Goal: Task Accomplishment & Management: Manage account settings

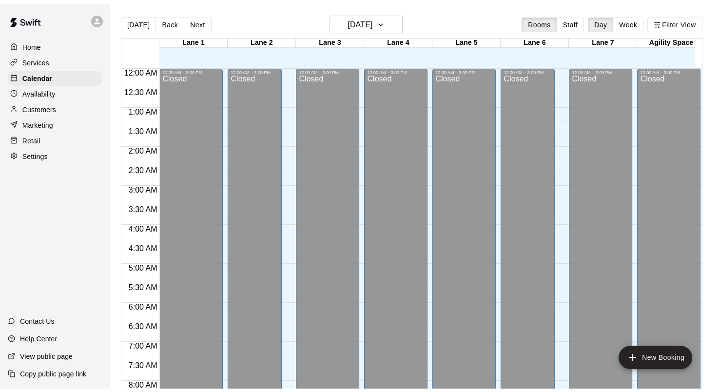
scroll to position [568, 0]
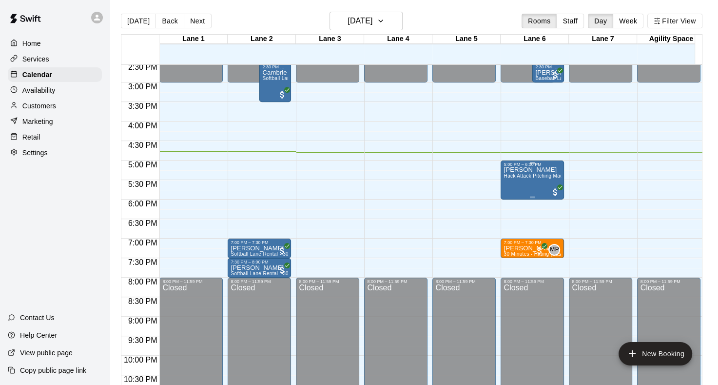
click at [506, 173] on span "Hack Attack Pitching Machine Lane Rental - Baseball" at bounding box center [565, 175] width 123 height 5
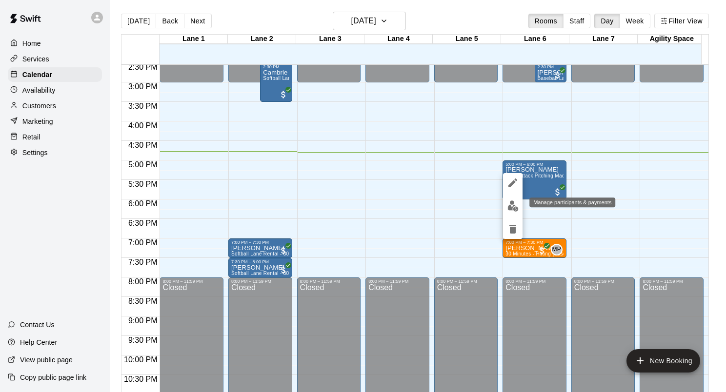
click at [515, 205] on img "edit" at bounding box center [512, 205] width 11 height 11
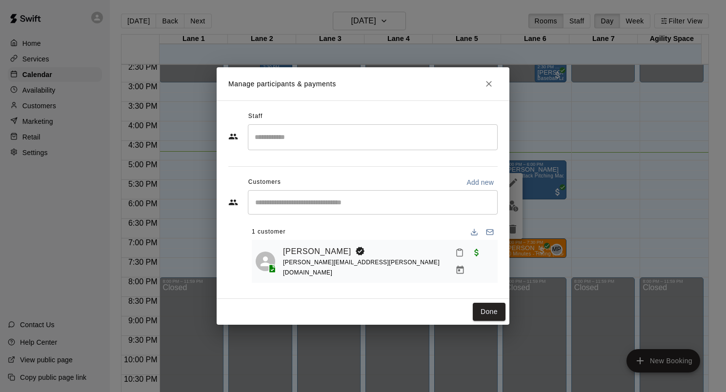
click at [491, 87] on icon "Close" at bounding box center [489, 84] width 10 height 10
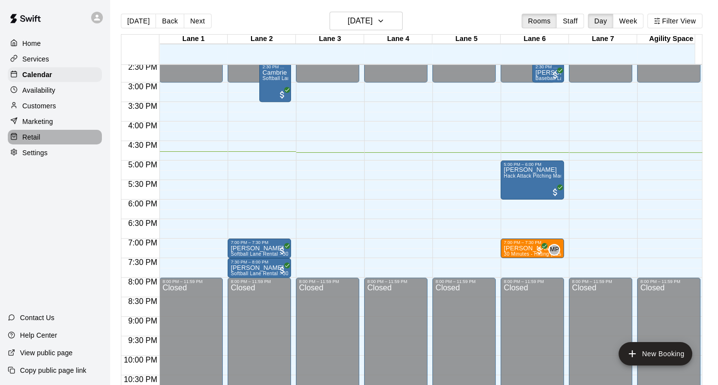
click at [47, 138] on div "Retail" at bounding box center [55, 137] width 94 height 15
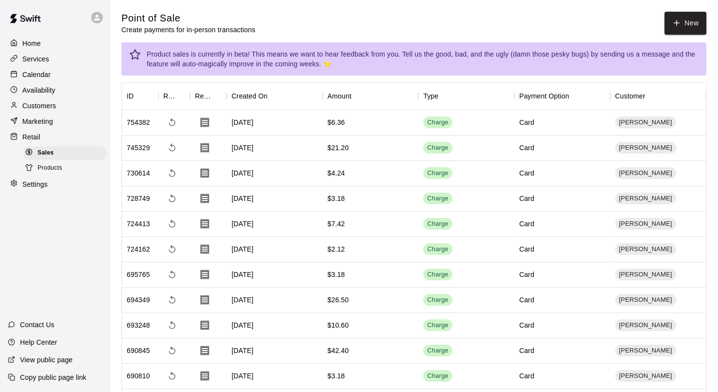
click at [64, 175] on div "Products" at bounding box center [64, 168] width 82 height 14
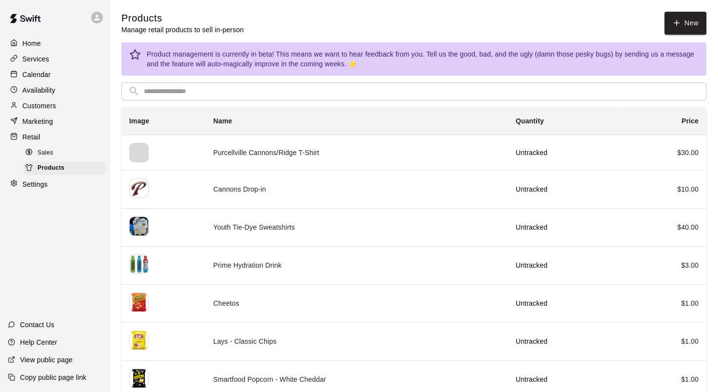
click at [195, 86] on input "text" at bounding box center [422, 91] width 556 height 18
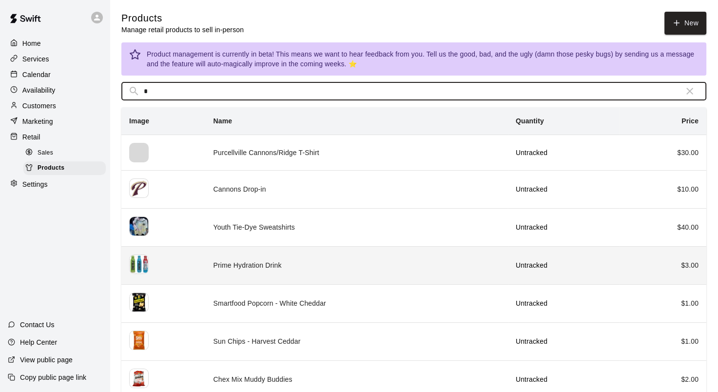
type input "*"
click at [184, 256] on th "simple table" at bounding box center [163, 265] width 84 height 38
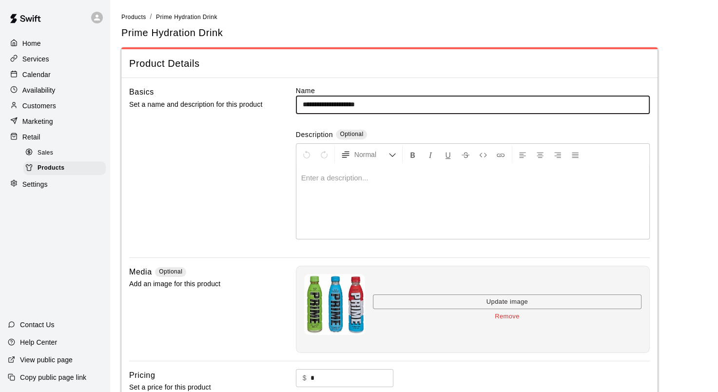
click at [79, 127] on div "Marketing" at bounding box center [55, 121] width 94 height 15
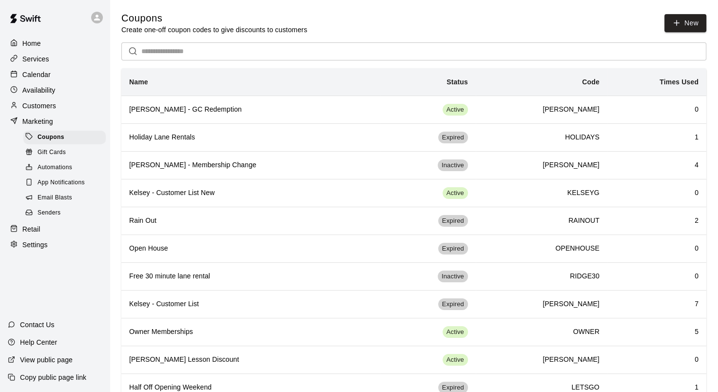
click at [52, 106] on p "Customers" at bounding box center [39, 106] width 34 height 10
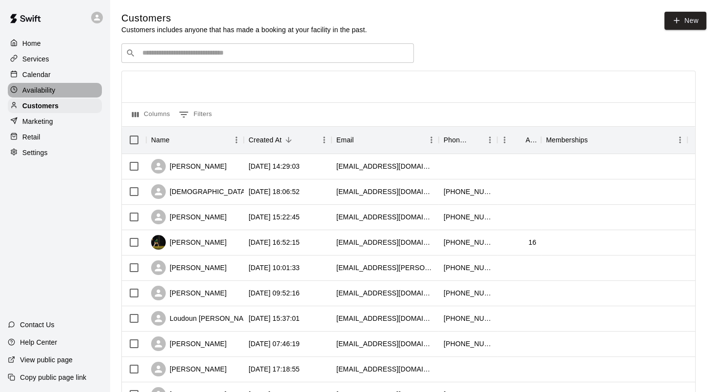
click at [54, 95] on p "Availability" at bounding box center [38, 90] width 33 height 10
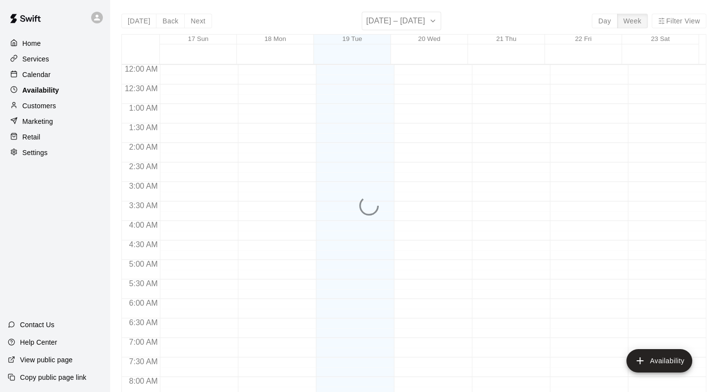
scroll to position [597, 0]
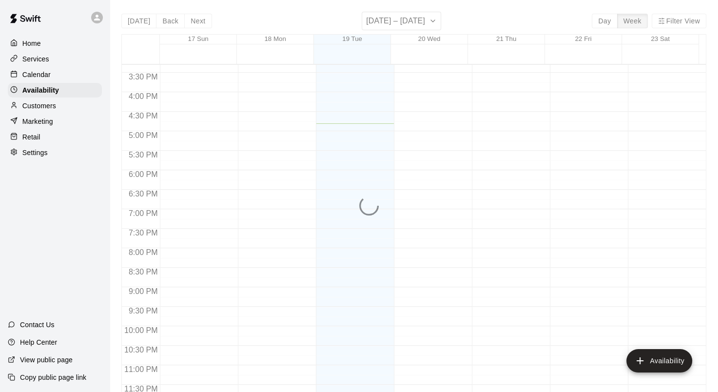
click at [53, 107] on p "Customers" at bounding box center [39, 106] width 34 height 10
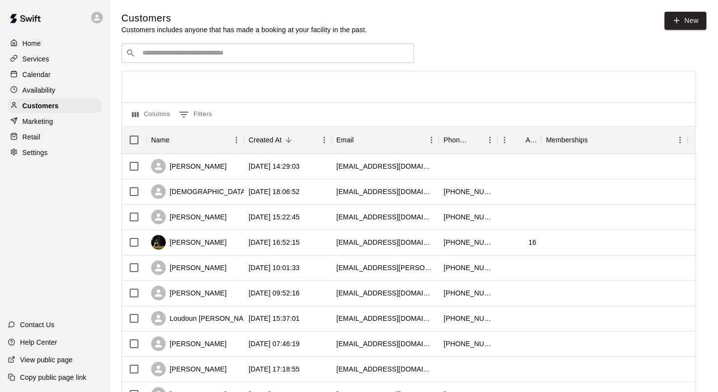
click at [49, 142] on div "Retail" at bounding box center [55, 137] width 94 height 15
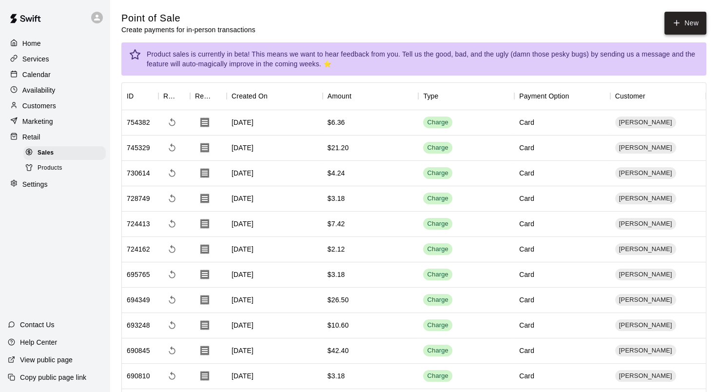
click at [688, 21] on button "New" at bounding box center [686, 23] width 42 height 23
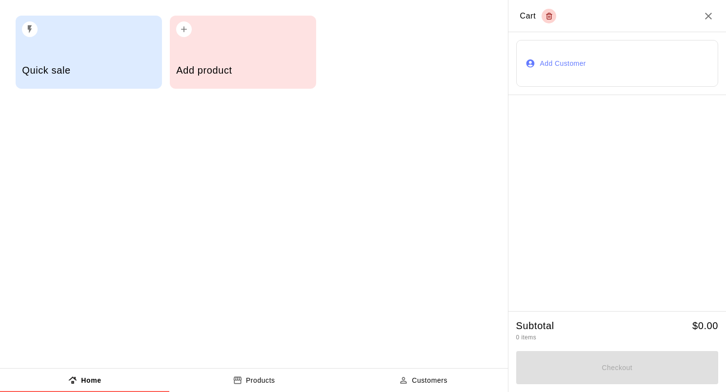
click at [72, 49] on div "Quick sale" at bounding box center [89, 52] width 146 height 73
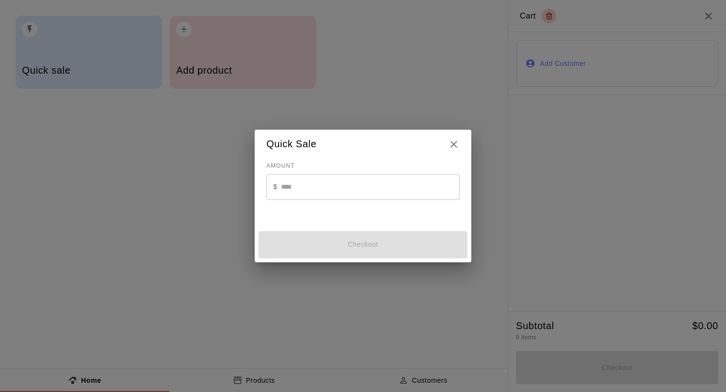
click at [459, 144] on h2 "Quick Sale" at bounding box center [363, 144] width 217 height 29
click at [457, 143] on icon "Close" at bounding box center [454, 144] width 12 height 12
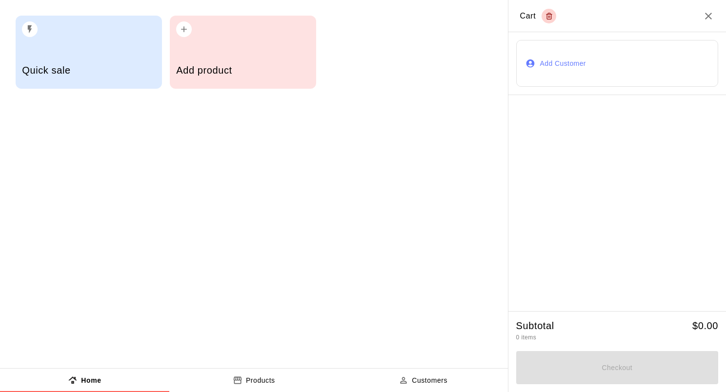
click at [243, 59] on div "Add product" at bounding box center [242, 71] width 133 height 35
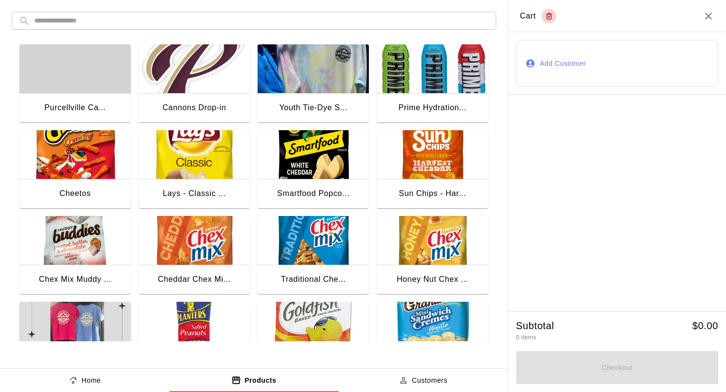
click at [305, 236] on img "button" at bounding box center [312, 240] width 111 height 49
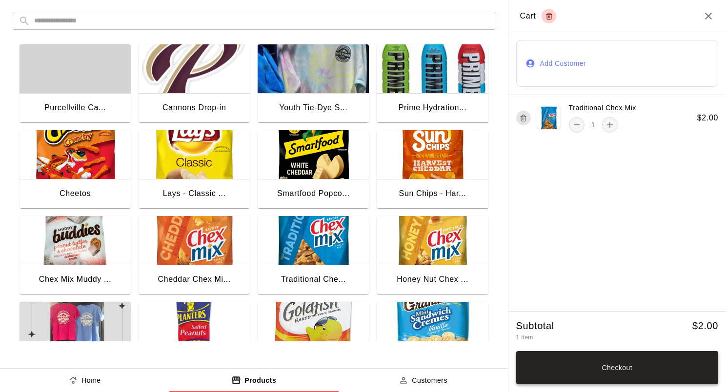
click at [601, 351] on button "Checkout" at bounding box center [617, 367] width 202 height 33
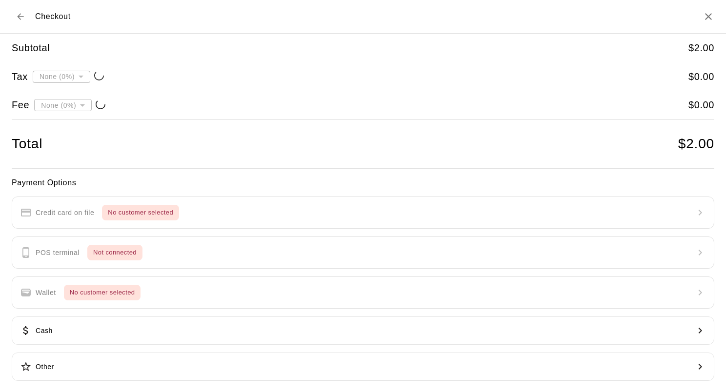
type input "**********"
click at [57, 217] on div "Payment Options Credit card on file No customer selected POS terminal Not conne…" at bounding box center [363, 279] width 702 height 205
click at [138, 213] on div "Payment Options Credit card on file No customer selected POS terminal Not conne…" at bounding box center [363, 279] width 702 height 205
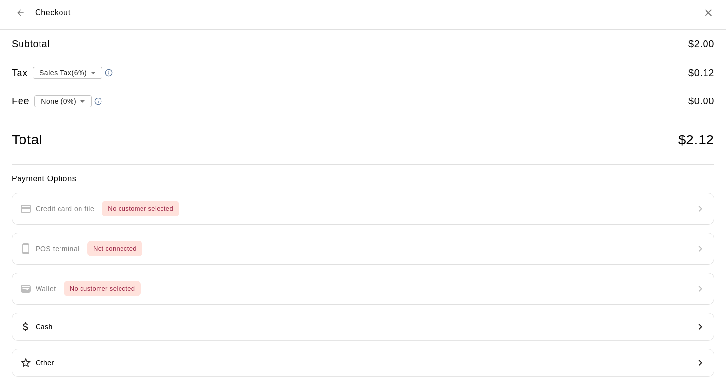
scroll to position [5, 0]
click at [133, 217] on div "Payment Options Credit card on file No customer selected POS terminal Not conne…" at bounding box center [363, 274] width 702 height 205
click at [130, 211] on div "Payment Options Credit card on file No customer selected POS terminal Not conne…" at bounding box center [363, 274] width 702 height 205
click at [140, 207] on div "Payment Options Credit card on file No customer selected POS terminal Not conne…" at bounding box center [363, 274] width 702 height 205
drag, startPoint x: 140, startPoint y: 207, endPoint x: 172, endPoint y: 207, distance: 31.2
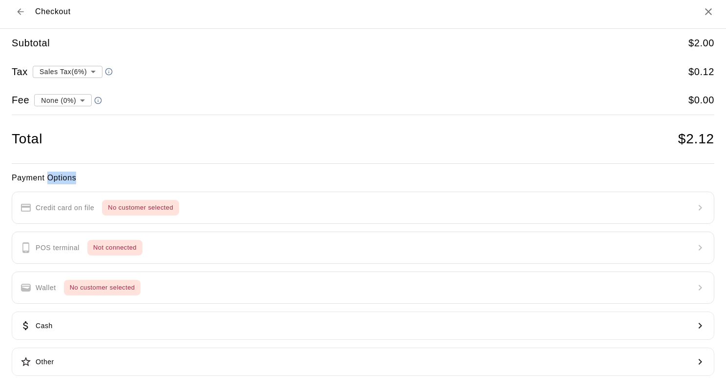
click at [172, 207] on div "Payment Options Credit card on file No customer selected POS terminal Not conne…" at bounding box center [363, 274] width 702 height 205
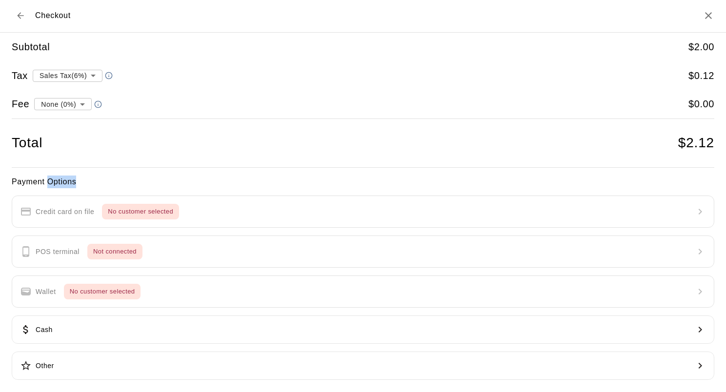
scroll to position [0, 0]
click at [21, 21] on button "Back to cart" at bounding box center [21, 17] width 18 height 18
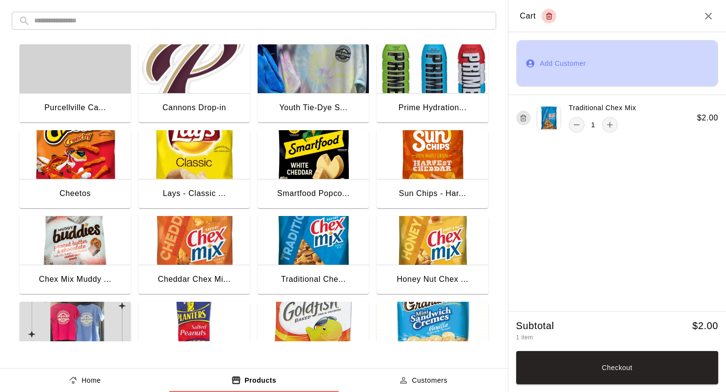
click at [612, 76] on button "Add Customer" at bounding box center [617, 63] width 202 height 47
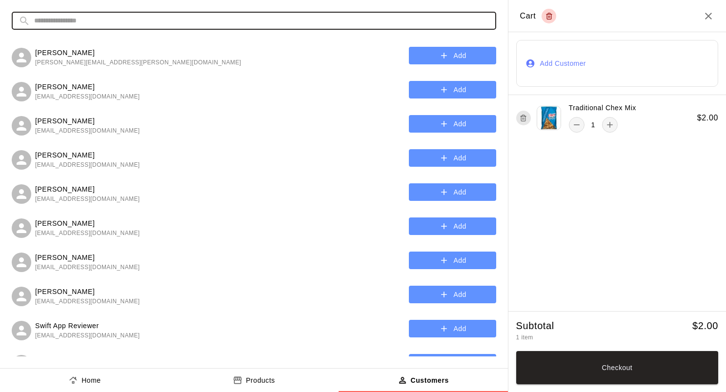
click at [127, 23] on input "text" at bounding box center [261, 21] width 455 height 18
type input "****"
click at [472, 17] on button "button" at bounding box center [480, 21] width 20 height 20
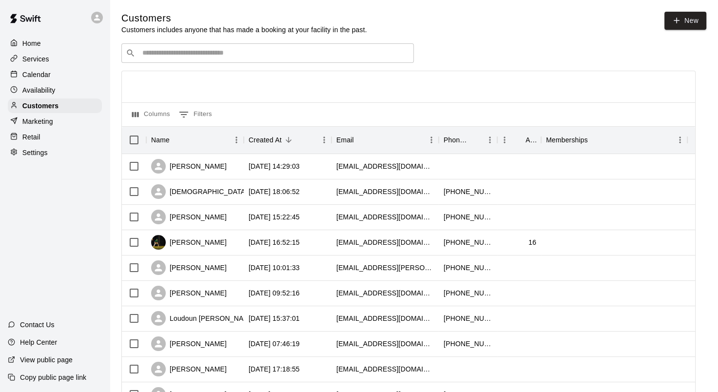
click at [52, 44] on div "Home" at bounding box center [55, 43] width 94 height 15
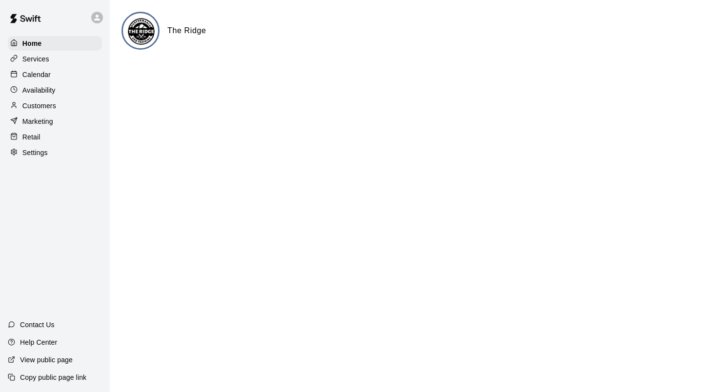
click at [45, 59] on p "Services" at bounding box center [35, 59] width 27 height 10
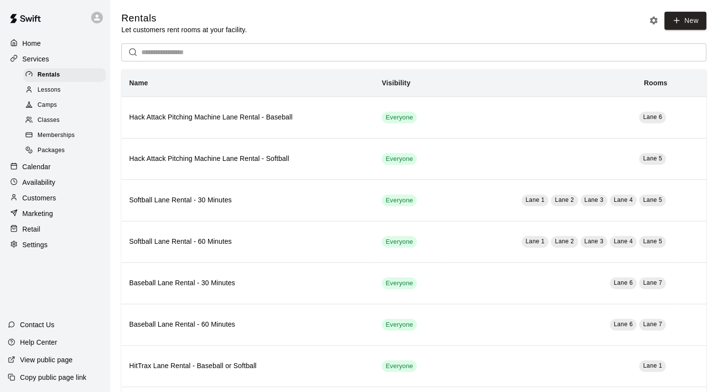
click at [25, 172] on p "Calendar" at bounding box center [36, 167] width 28 height 10
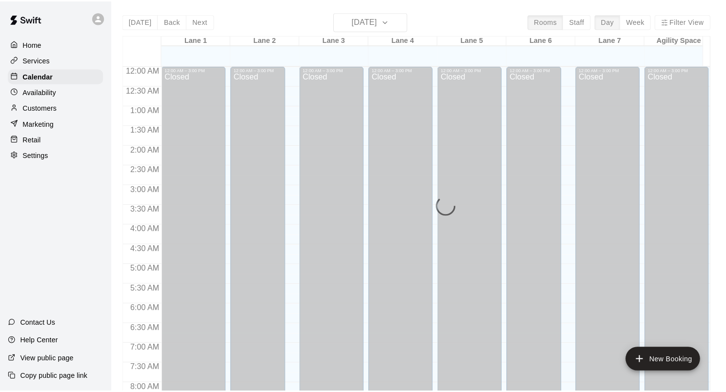
scroll to position [568, 0]
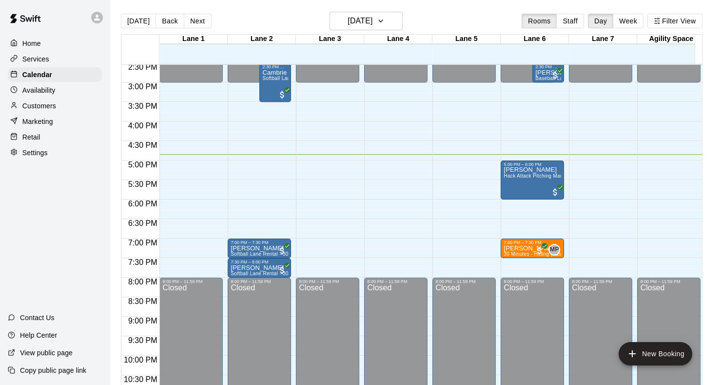
click at [22, 122] on p "Marketing" at bounding box center [37, 122] width 31 height 10
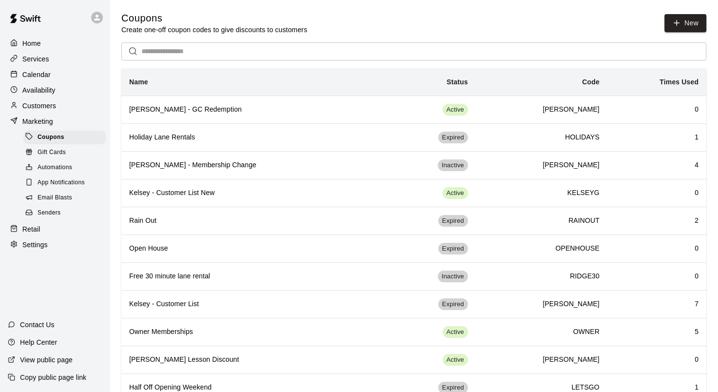
click at [44, 220] on div "Senders" at bounding box center [64, 213] width 82 height 14
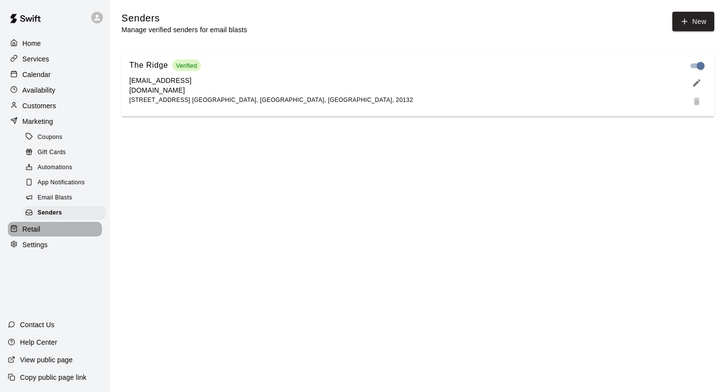
click at [47, 237] on div "Retail" at bounding box center [55, 229] width 94 height 15
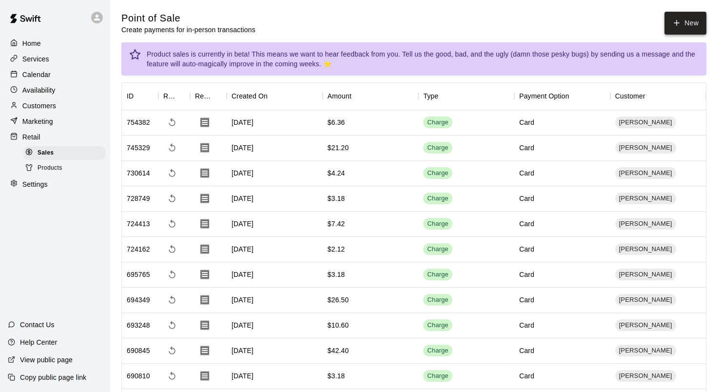
click at [691, 28] on button "New" at bounding box center [686, 23] width 42 height 23
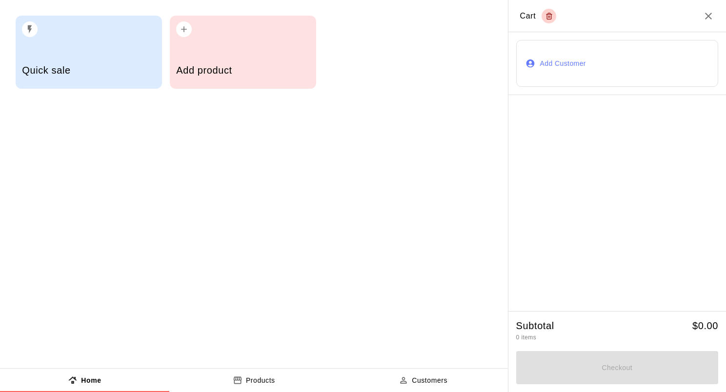
click at [585, 59] on button "Add Customer" at bounding box center [617, 63] width 202 height 47
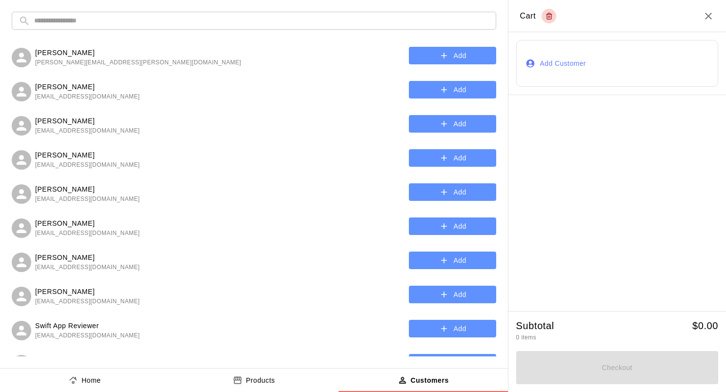
click at [124, 26] on input "text" at bounding box center [261, 21] width 455 height 18
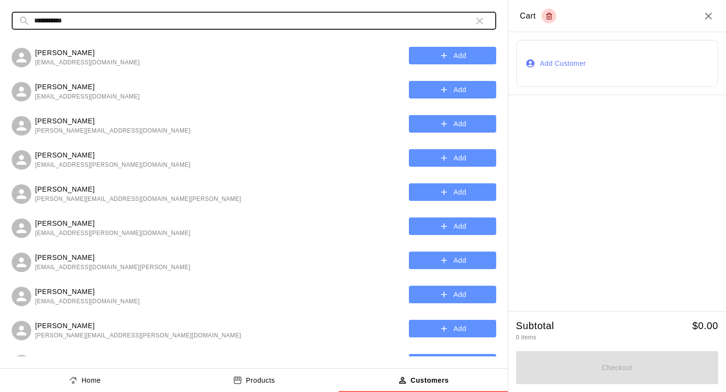
type input "**********"
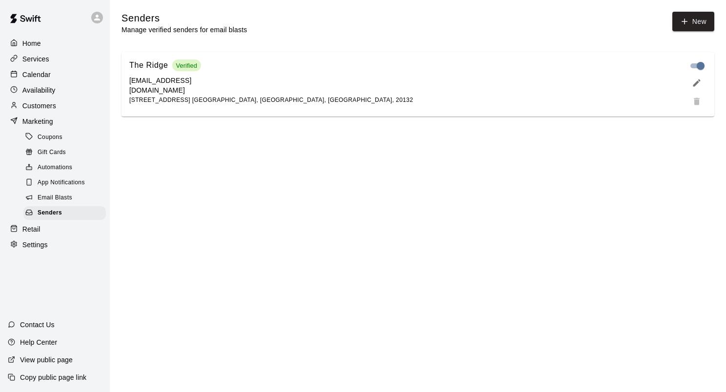
click at [43, 74] on p "Calendar" at bounding box center [36, 75] width 28 height 10
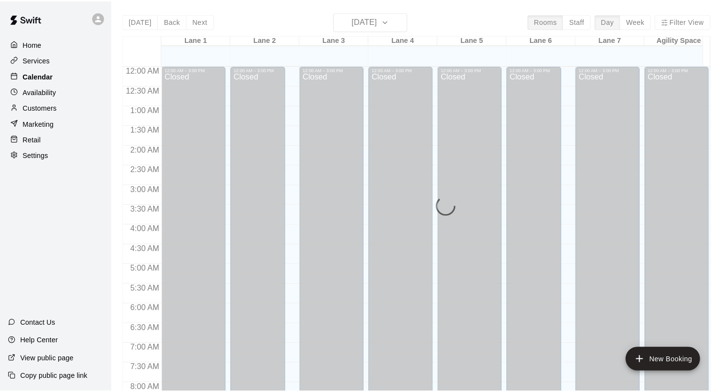
scroll to position [568, 0]
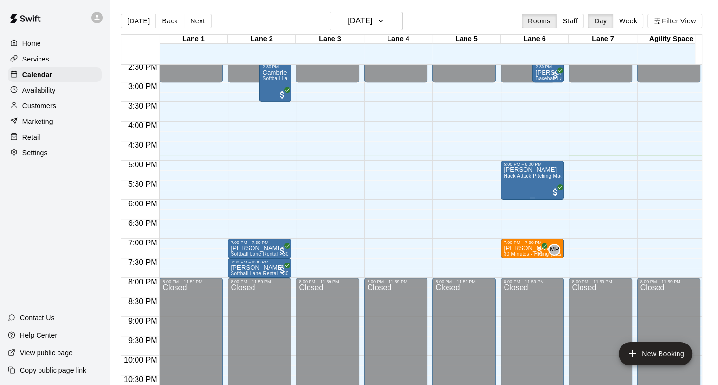
click at [530, 170] on p "[PERSON_NAME]" at bounding box center [533, 170] width 58 height 0
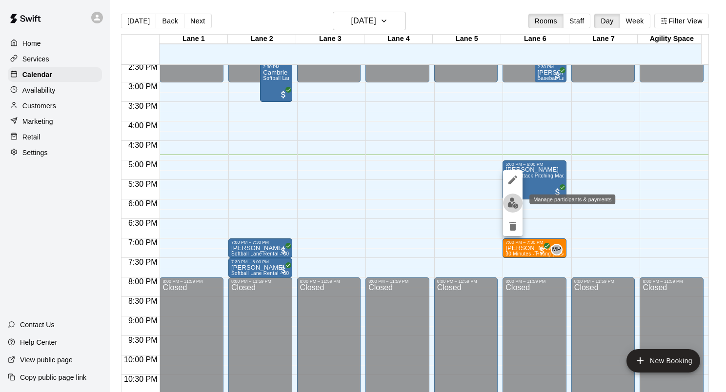
click at [513, 197] on button "edit" at bounding box center [513, 203] width 20 height 19
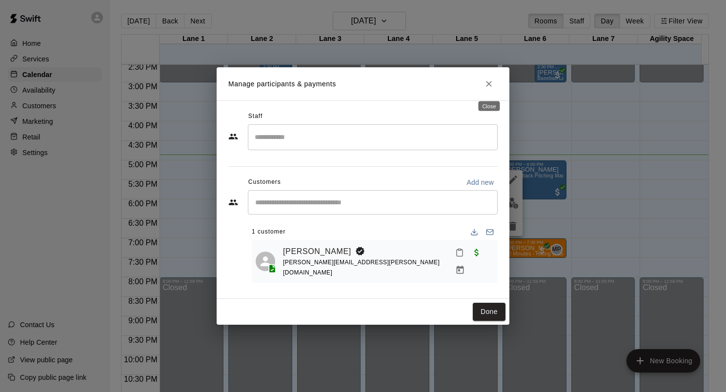
click at [485, 86] on icon "Close" at bounding box center [489, 84] width 10 height 10
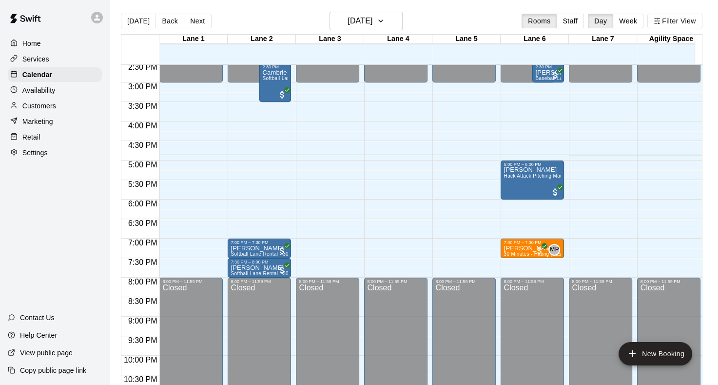
click at [41, 144] on div "Retail" at bounding box center [55, 137] width 94 height 15
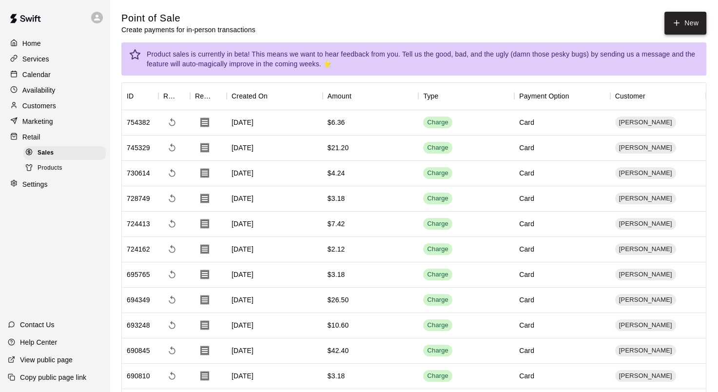
click at [691, 20] on button "New" at bounding box center [686, 23] width 42 height 23
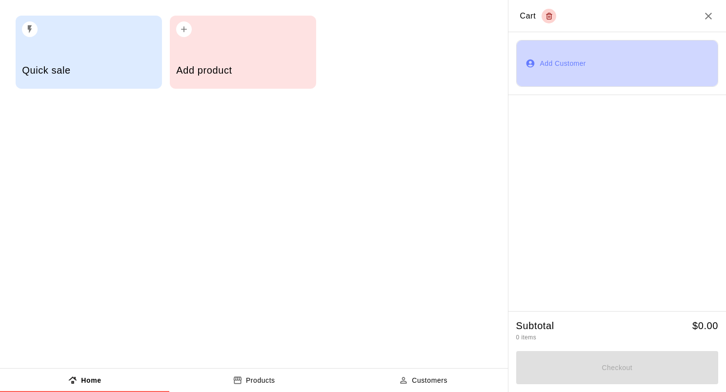
click at [615, 84] on button "Add Customer" at bounding box center [617, 63] width 202 height 47
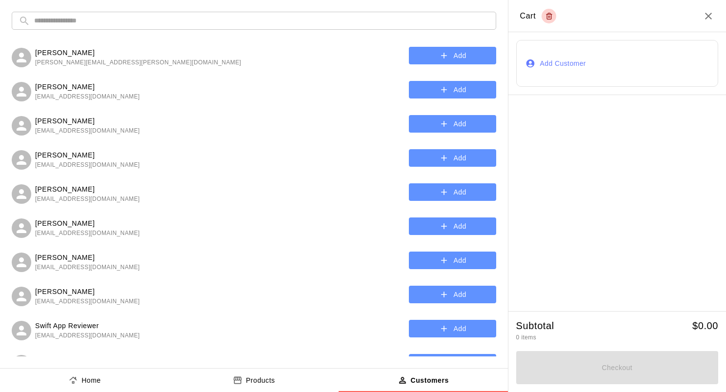
click at [88, 25] on input "text" at bounding box center [261, 21] width 455 height 18
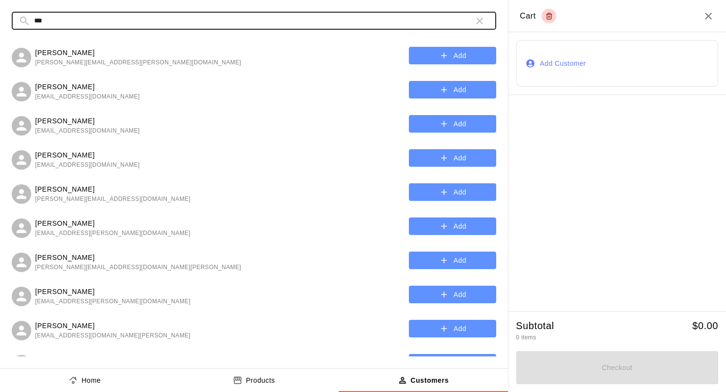
type input "**********"
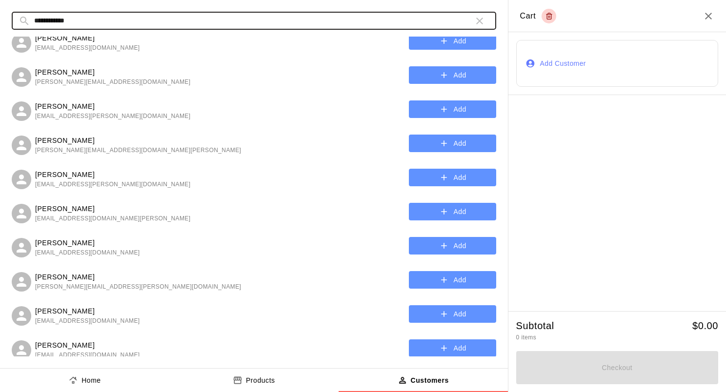
click at [412, 285] on button "Add" at bounding box center [452, 280] width 87 height 18
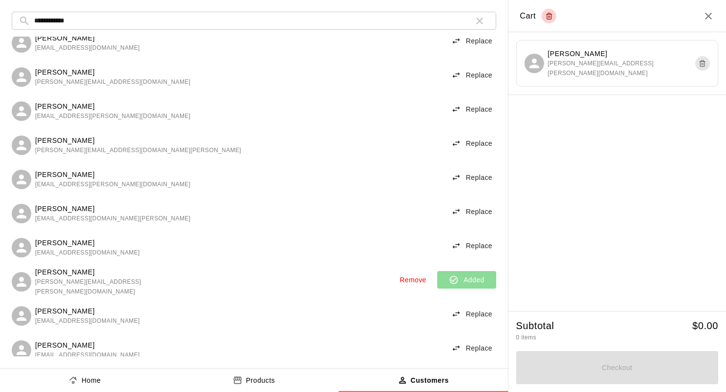
click at [552, 153] on div at bounding box center [616, 203] width 217 height 216
click at [293, 375] on button "Products" at bounding box center [253, 380] width 169 height 23
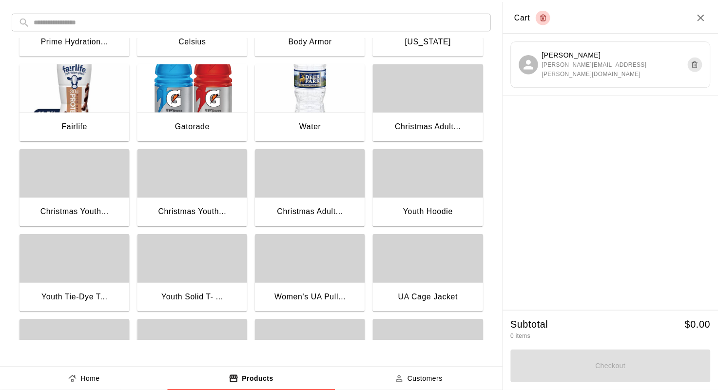
scroll to position [536, 0]
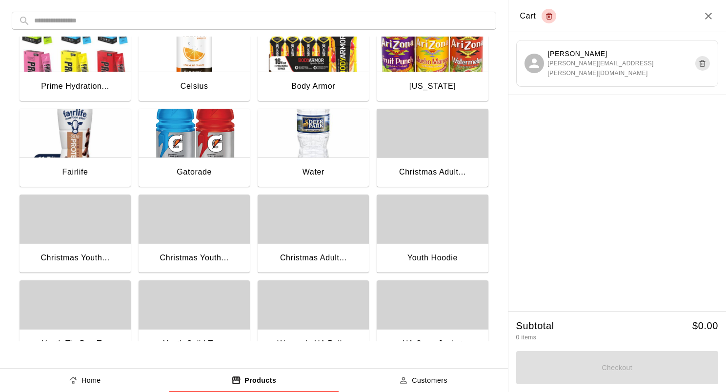
click at [345, 158] on div "Water" at bounding box center [312, 173] width 111 height 31
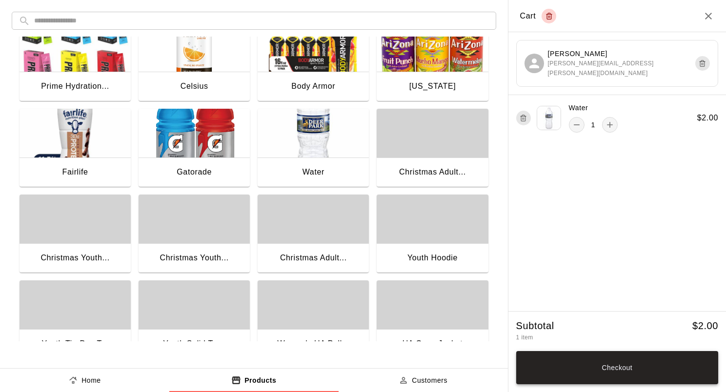
click at [603, 372] on button "Checkout" at bounding box center [617, 367] width 202 height 33
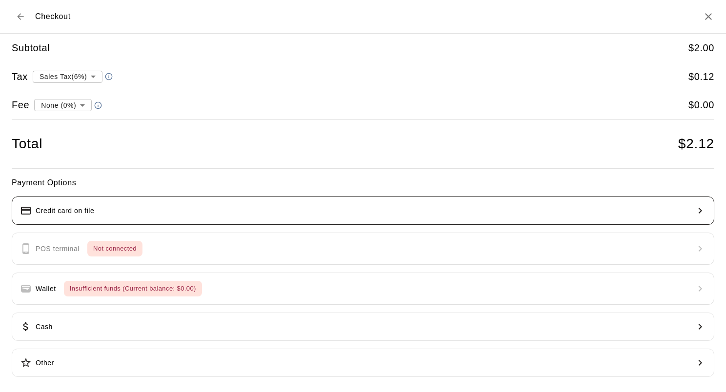
click at [87, 210] on p "Credit card on file" at bounding box center [65, 211] width 59 height 10
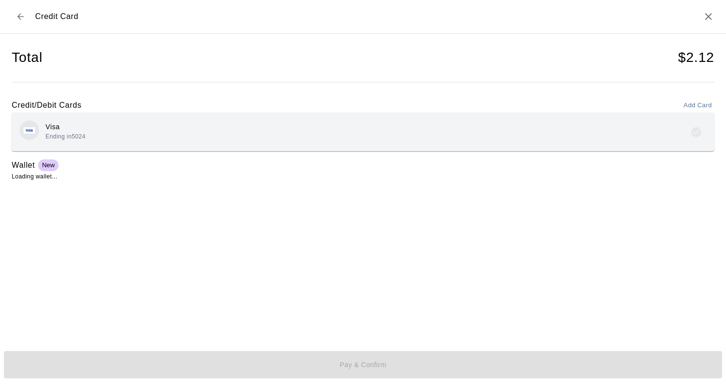
click at [72, 127] on p "Visa" at bounding box center [65, 127] width 40 height 10
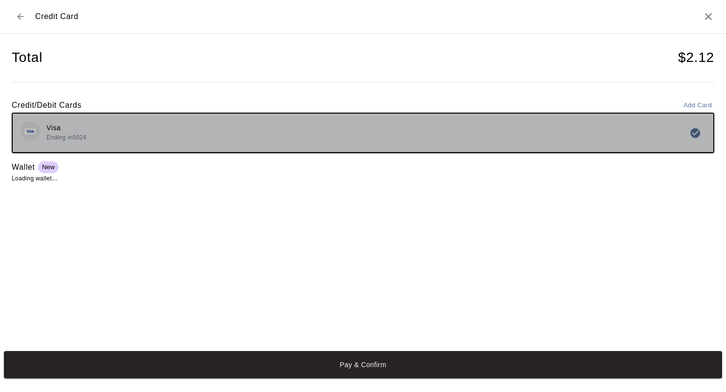
click at [72, 129] on p "Visa" at bounding box center [66, 128] width 40 height 10
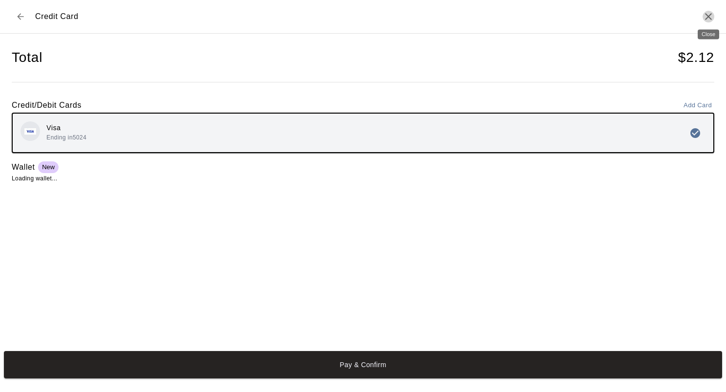
click at [705, 16] on icon "Close" at bounding box center [708, 17] width 12 height 12
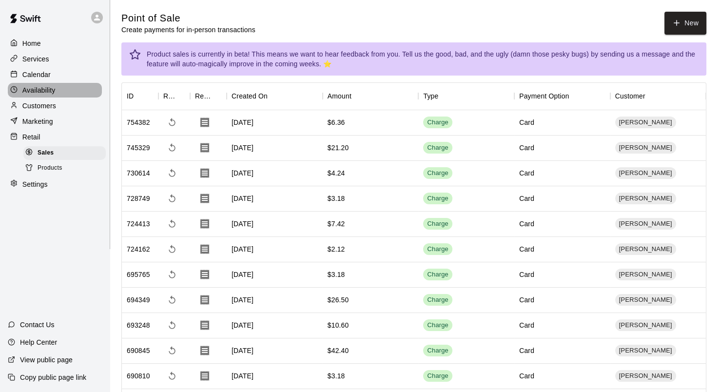
click at [12, 91] on icon at bounding box center [13, 89] width 7 height 7
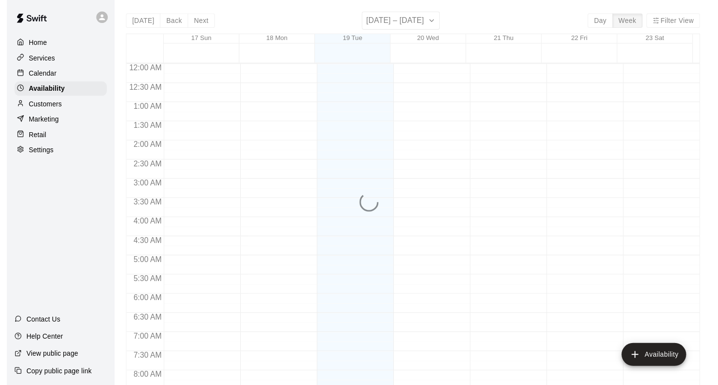
scroll to position [597, 0]
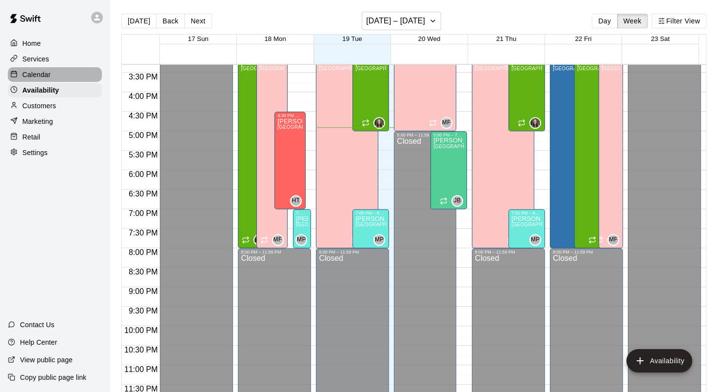
click at [34, 77] on p "Calendar" at bounding box center [36, 75] width 28 height 10
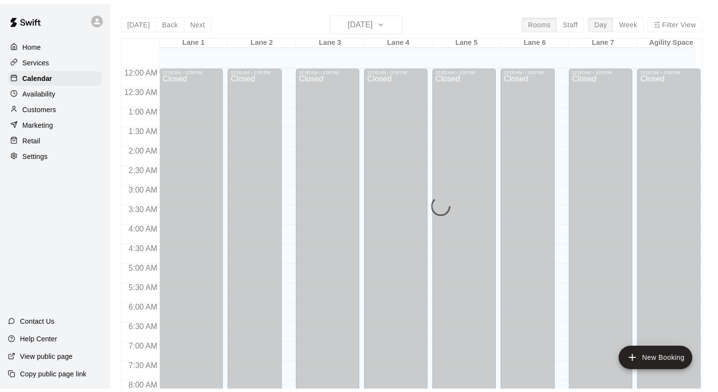
scroll to position [568, 0]
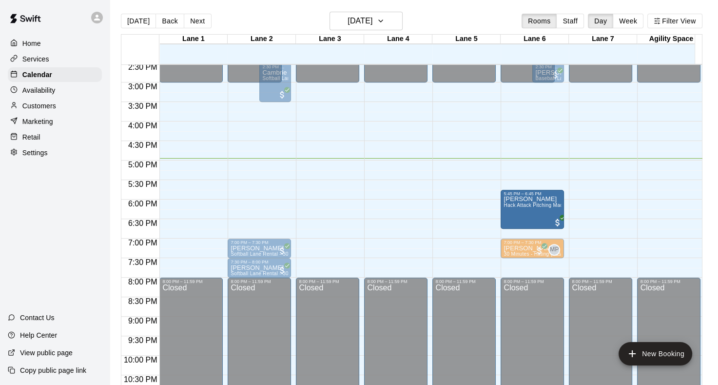
drag, startPoint x: 533, startPoint y: 179, endPoint x: 521, endPoint y: 215, distance: 37.9
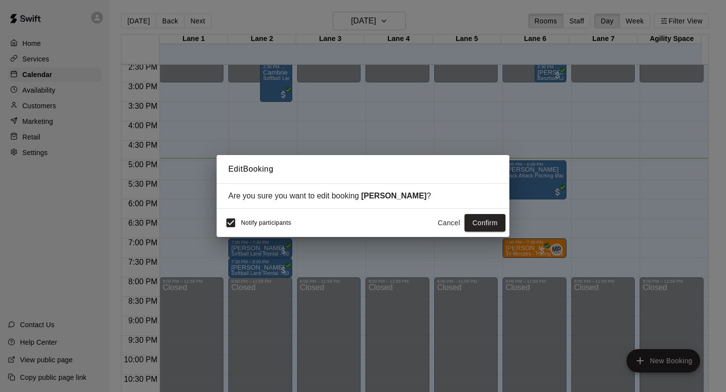
click at [447, 217] on button "Cancel" at bounding box center [448, 223] width 31 height 18
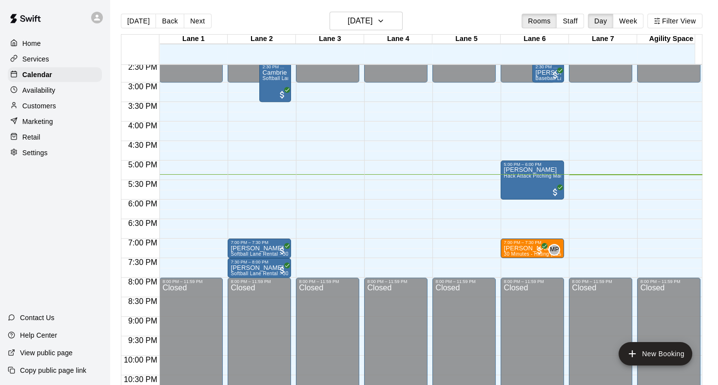
click at [59, 140] on div "Retail" at bounding box center [55, 137] width 94 height 15
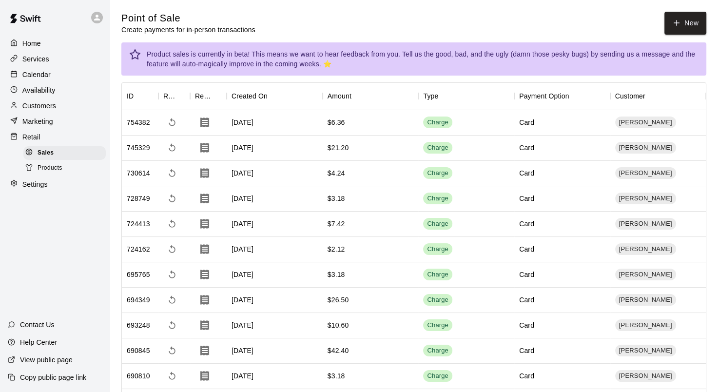
click at [78, 175] on div "Products" at bounding box center [64, 168] width 82 height 14
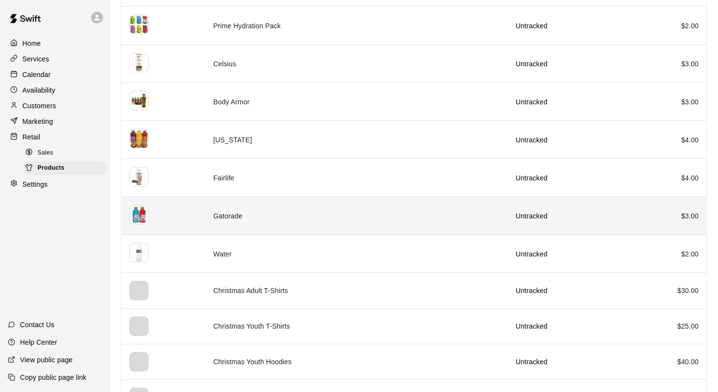
scroll to position [1122, 0]
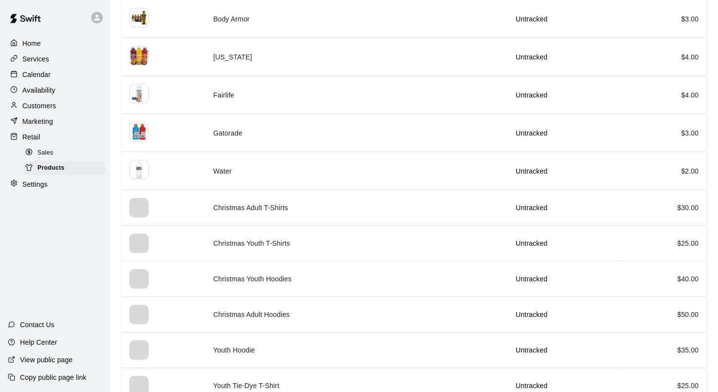
click at [39, 78] on p "Calendar" at bounding box center [36, 75] width 28 height 10
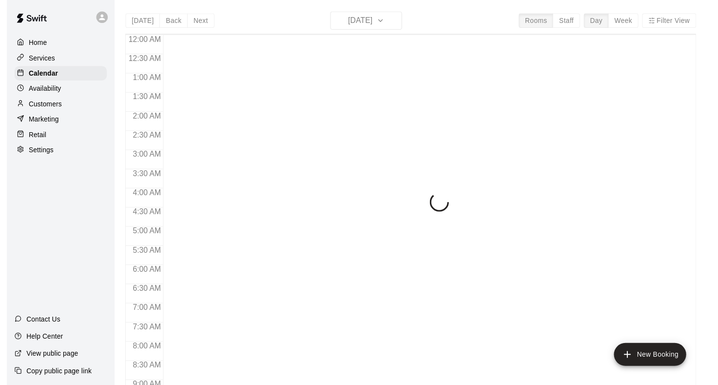
scroll to position [568, 0]
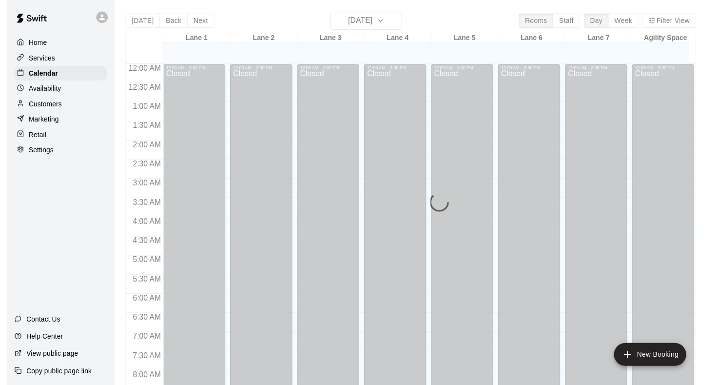
scroll to position [568, 0]
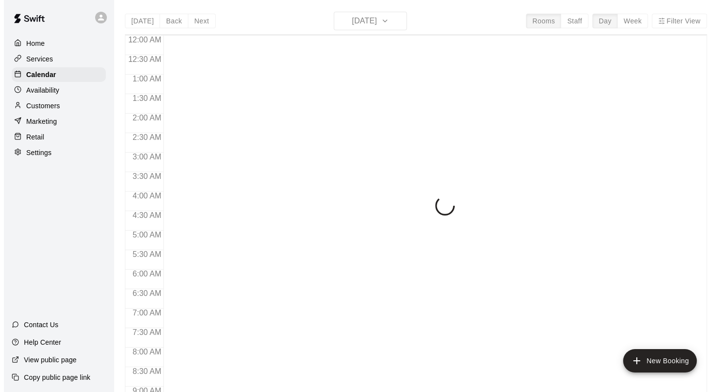
scroll to position [568, 0]
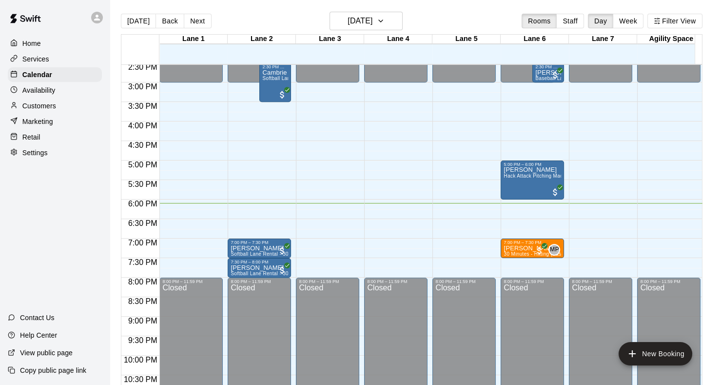
click at [43, 144] on div "Retail" at bounding box center [55, 137] width 94 height 15
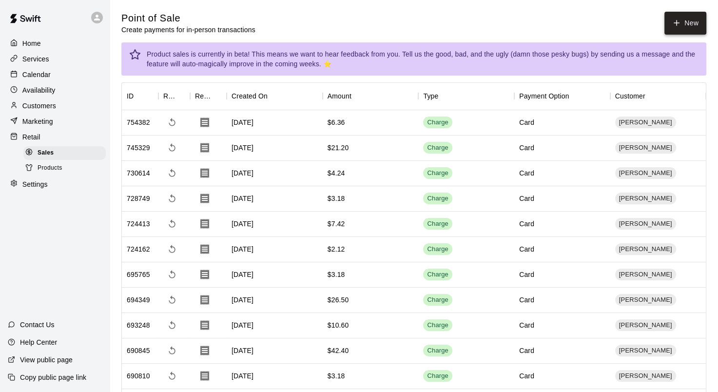
click at [700, 21] on button "New" at bounding box center [686, 23] width 42 height 23
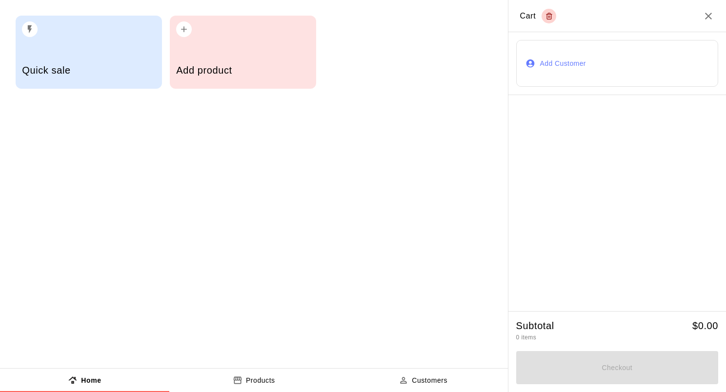
click at [239, 45] on div "Add product" at bounding box center [243, 52] width 146 height 73
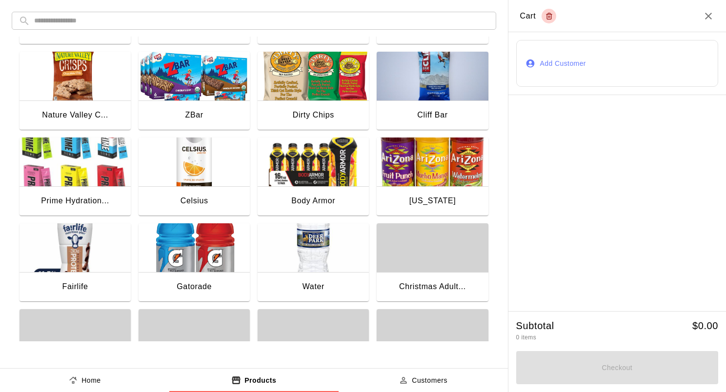
scroll to position [439, 0]
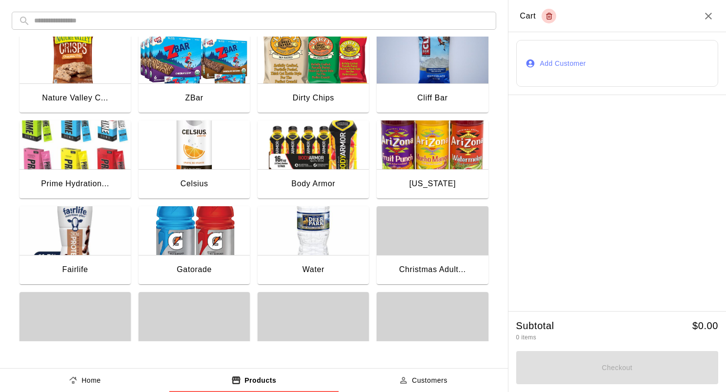
click at [210, 217] on img "button" at bounding box center [193, 230] width 111 height 49
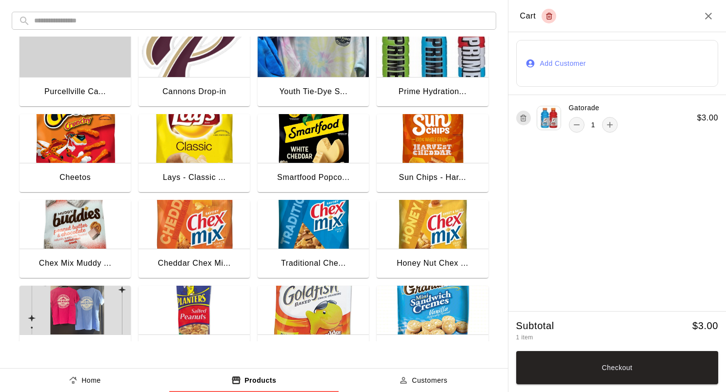
scroll to position [0, 0]
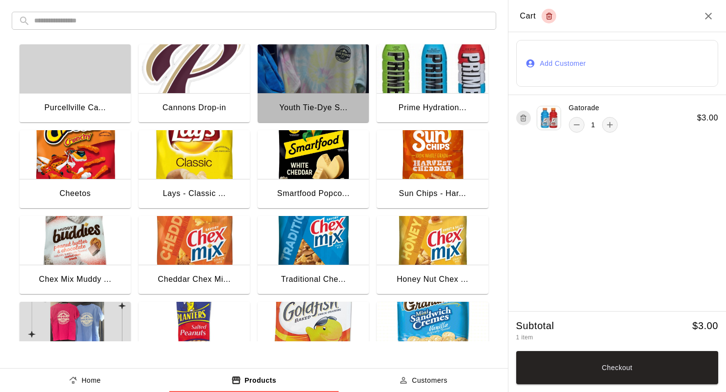
click at [327, 72] on img "button" at bounding box center [312, 68] width 111 height 49
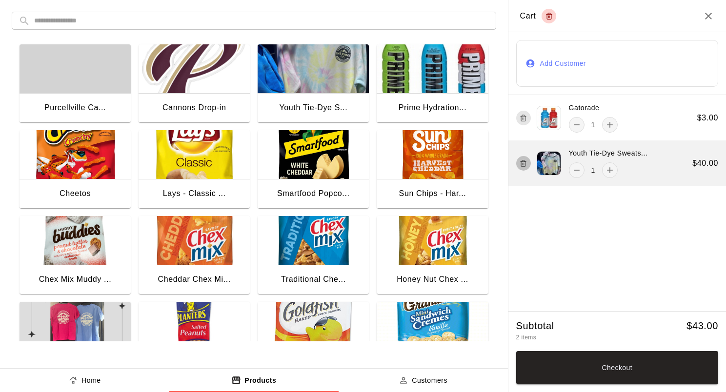
click at [523, 159] on icon "button" at bounding box center [522, 164] width 7 height 12
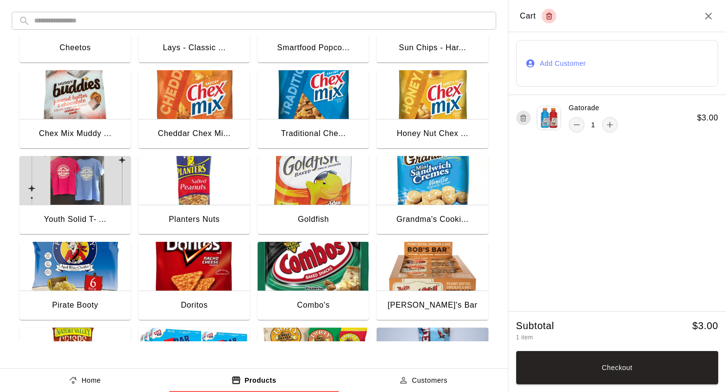
scroll to position [146, 0]
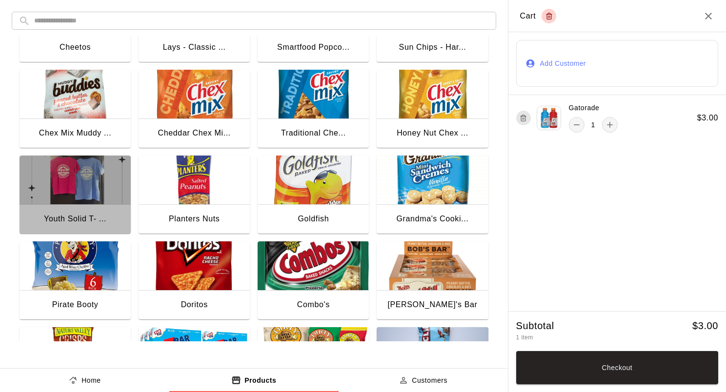
click at [69, 179] on img "button" at bounding box center [75, 180] width 111 height 49
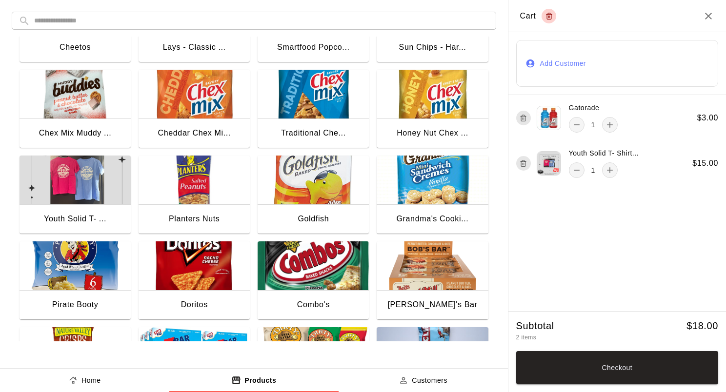
scroll to position [341, 0]
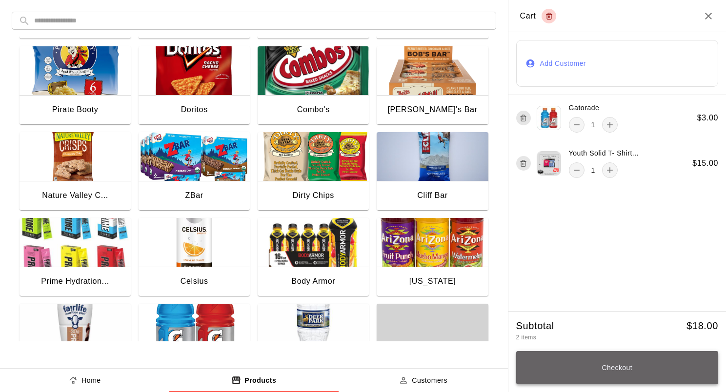
click at [601, 360] on button "Checkout" at bounding box center [617, 367] width 202 height 33
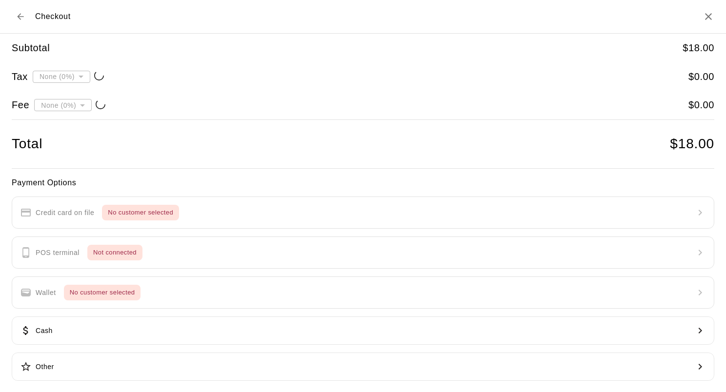
type input "**********"
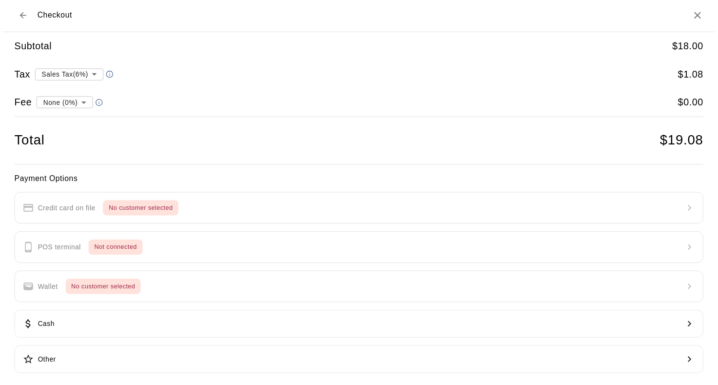
scroll to position [0, 0]
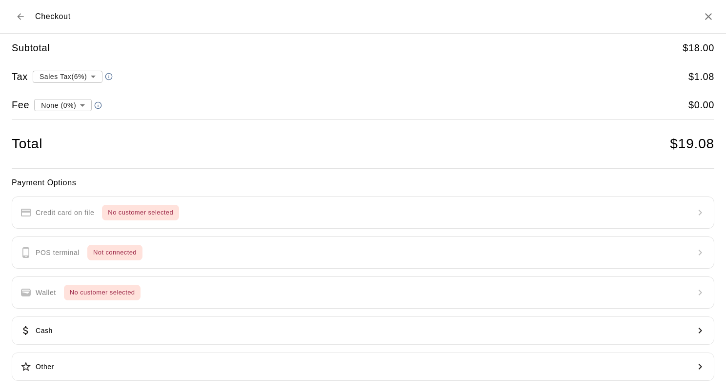
click at [22, 19] on icon "Back to cart" at bounding box center [21, 17] width 10 height 10
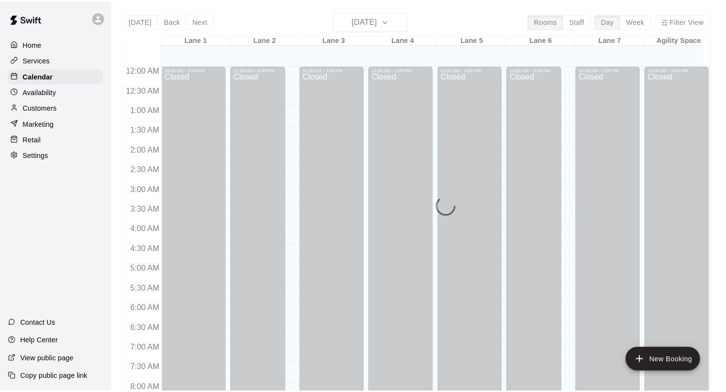
scroll to position [568, 0]
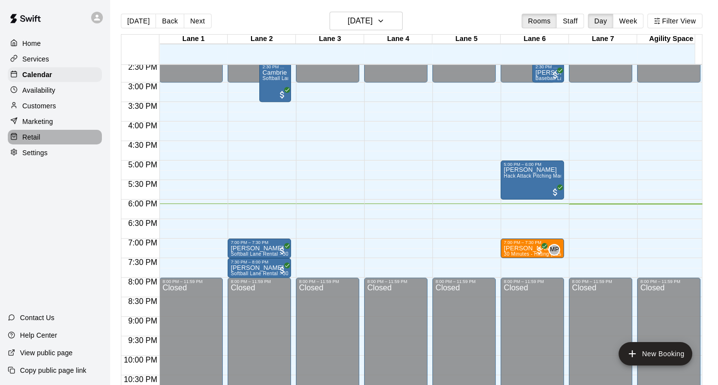
drag, startPoint x: 31, startPoint y: 140, endPoint x: 98, endPoint y: 136, distance: 67.5
click at [31, 140] on p "Retail" at bounding box center [31, 137] width 18 height 10
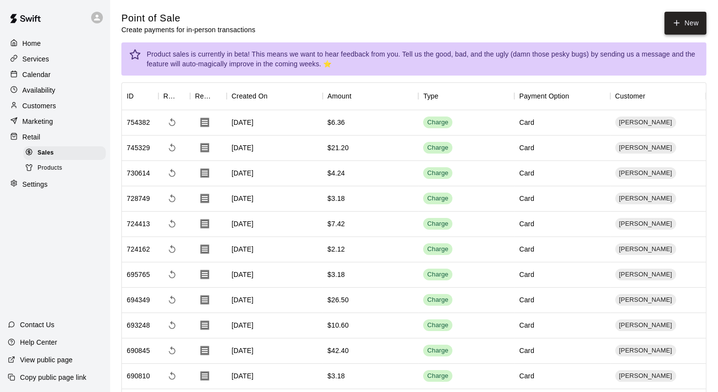
click at [677, 21] on icon "button" at bounding box center [677, 22] width 0 height 5
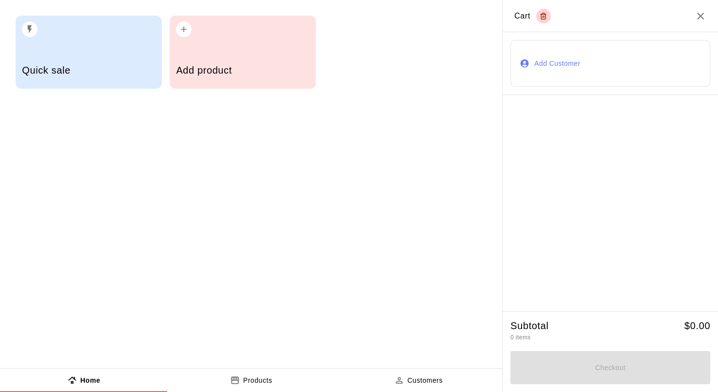
click at [580, 69] on button "Add Customer" at bounding box center [611, 63] width 200 height 47
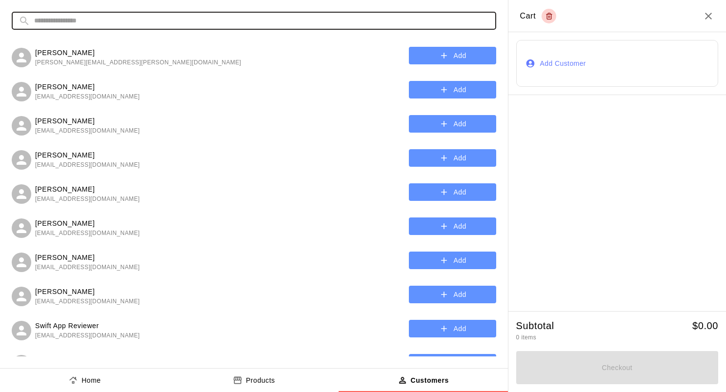
click at [265, 21] on input "text" at bounding box center [261, 21] width 455 height 18
type input "**********"
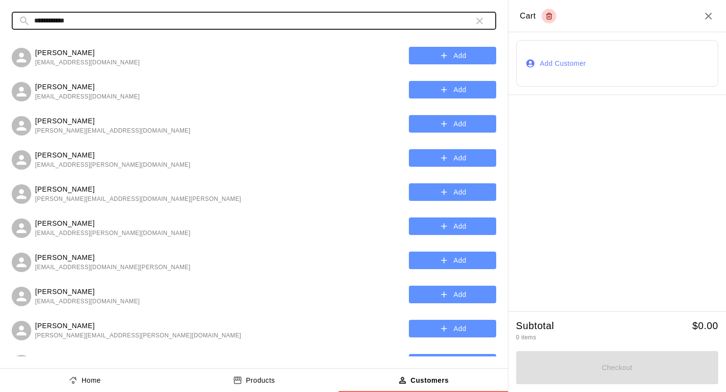
scroll to position [49, 0]
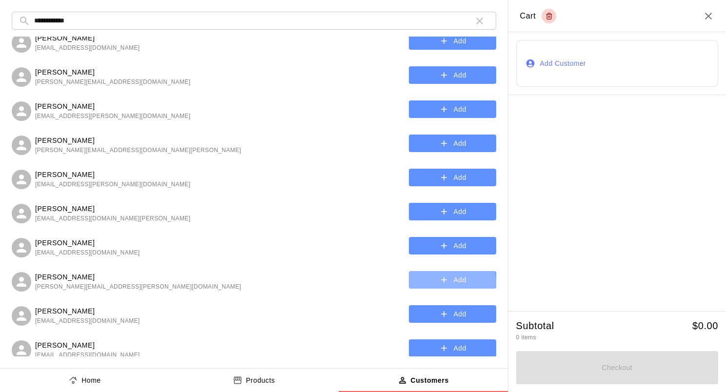
click at [417, 283] on button "Add" at bounding box center [452, 280] width 87 height 18
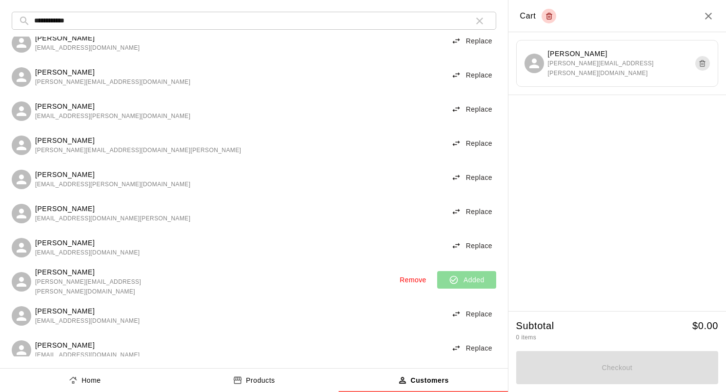
click at [277, 378] on button "Products" at bounding box center [253, 380] width 169 height 23
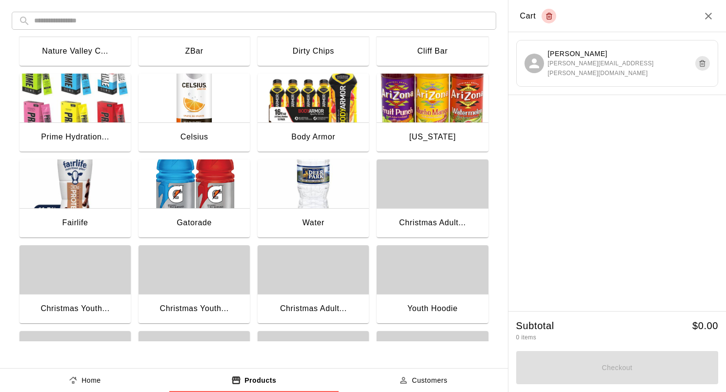
scroll to position [488, 0]
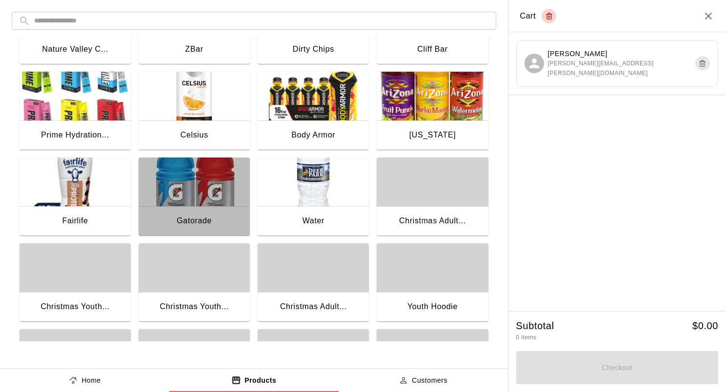
click at [207, 204] on img "button" at bounding box center [193, 182] width 111 height 49
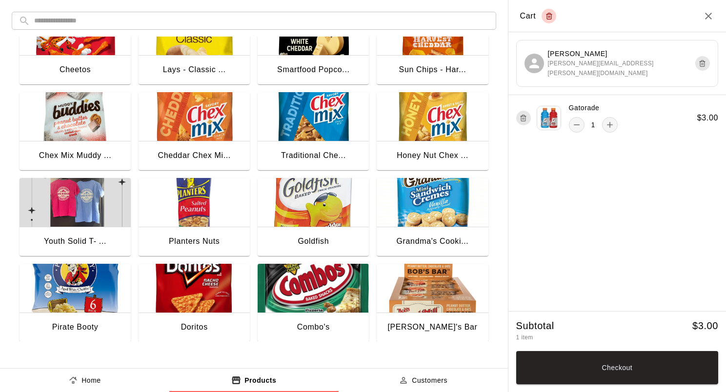
scroll to position [146, 0]
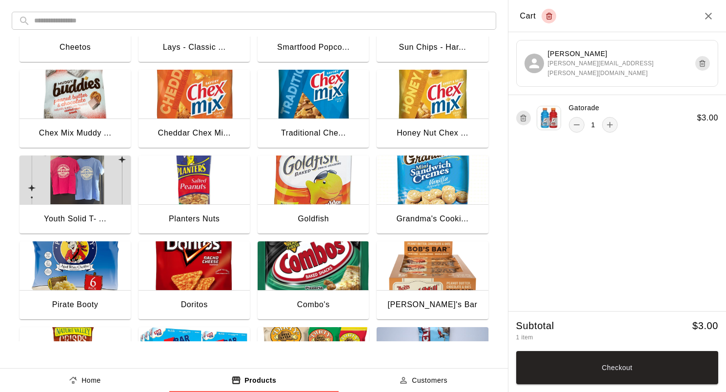
click at [93, 199] on img "button" at bounding box center [75, 180] width 111 height 49
click at [631, 369] on button "Checkout" at bounding box center [617, 367] width 202 height 33
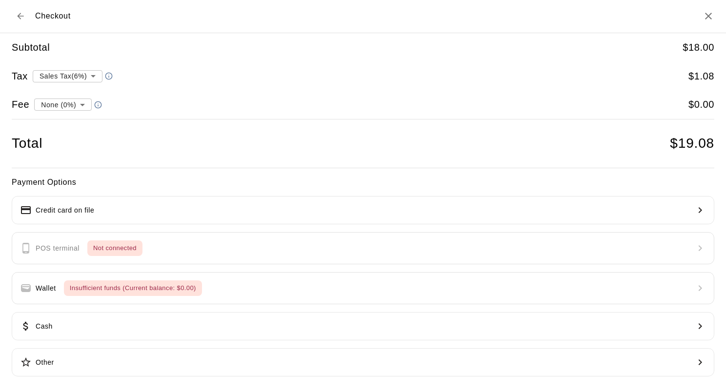
scroll to position [1, 0]
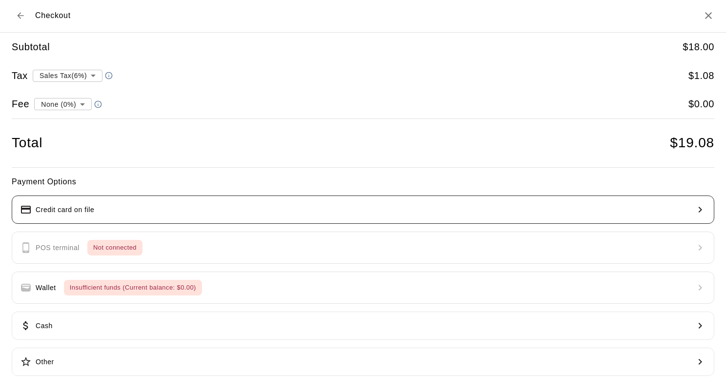
click at [149, 214] on button "Credit card on file" at bounding box center [363, 210] width 702 height 28
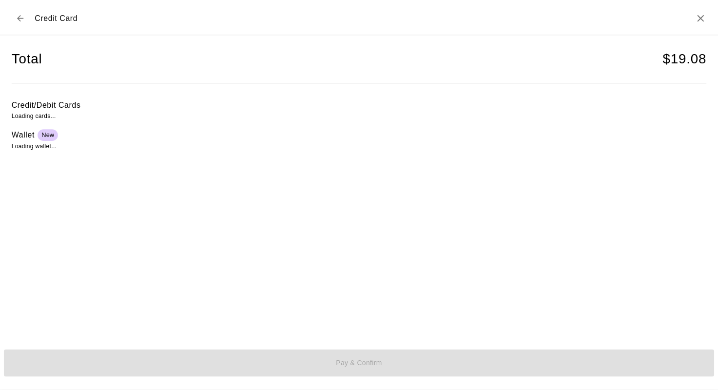
scroll to position [0, 0]
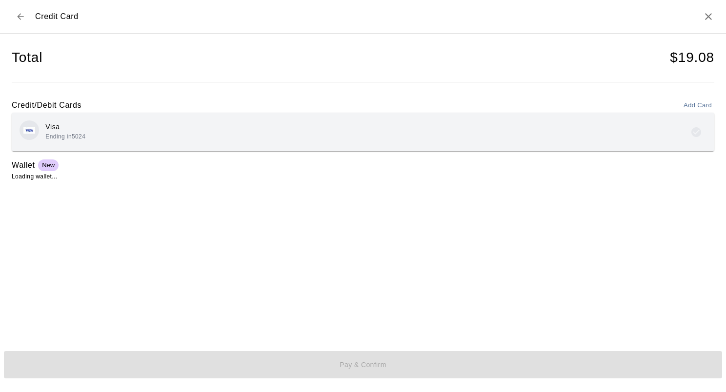
click at [99, 113] on div "Visa Ending in 5024" at bounding box center [363, 132] width 702 height 39
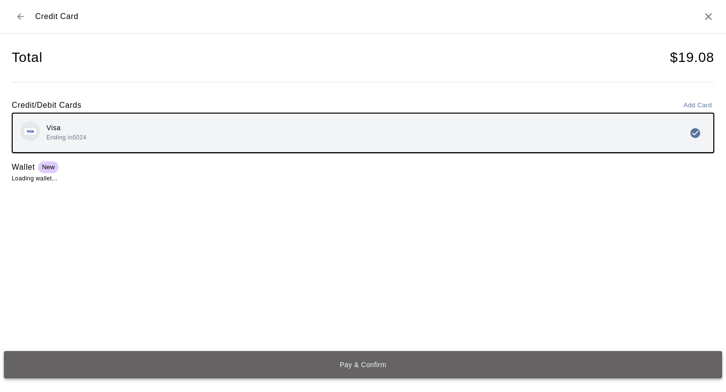
click at [257, 360] on button "Pay & Confirm" at bounding box center [363, 364] width 718 height 27
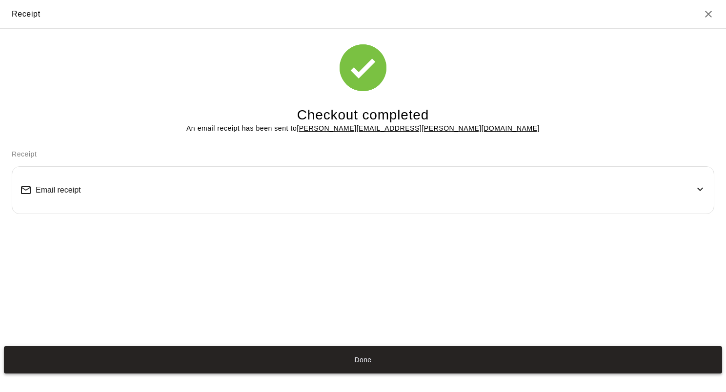
click at [268, 370] on button "Done" at bounding box center [363, 359] width 718 height 27
click at [357, 355] on button "Done" at bounding box center [363, 359] width 718 height 27
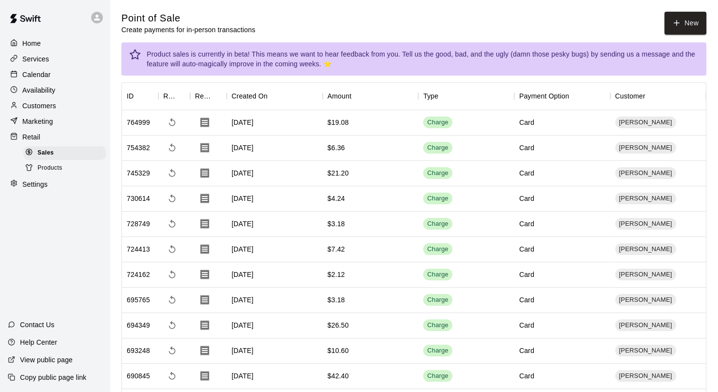
click at [42, 75] on p "Calendar" at bounding box center [36, 75] width 28 height 10
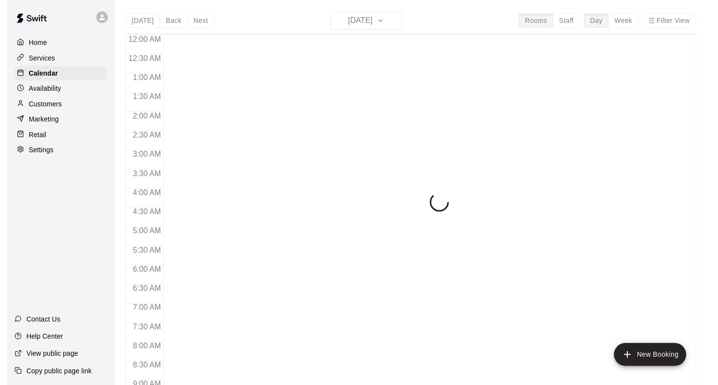
scroll to position [568, 0]
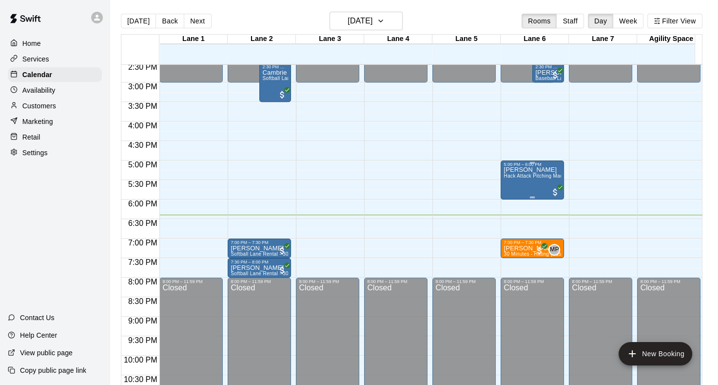
click at [518, 185] on div "[PERSON_NAME] Hack Attack Pitching Machine Lane Rental - Baseball" at bounding box center [533, 359] width 58 height 385
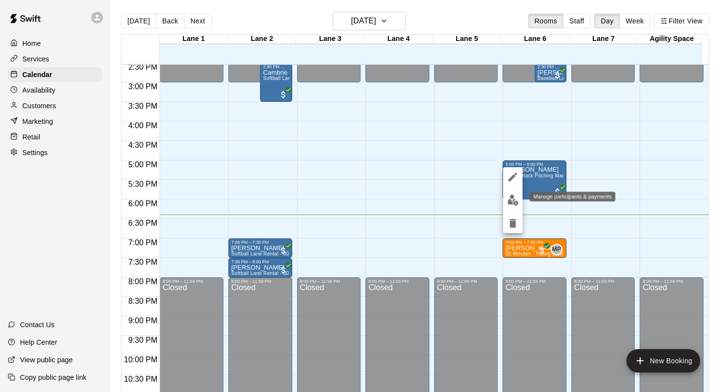
click at [514, 205] on img "edit" at bounding box center [512, 200] width 11 height 11
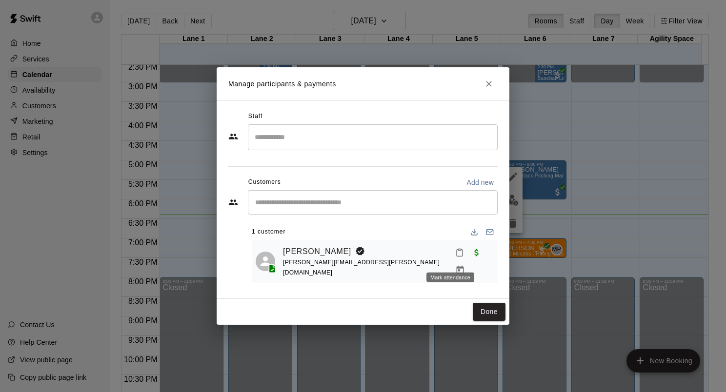
click at [451, 252] on button "Mark attendance" at bounding box center [459, 252] width 17 height 17
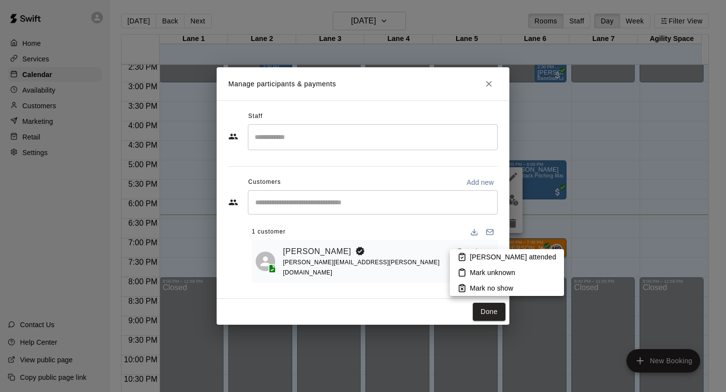
click at [479, 254] on p "[PERSON_NAME] attended" at bounding box center [513, 257] width 86 height 10
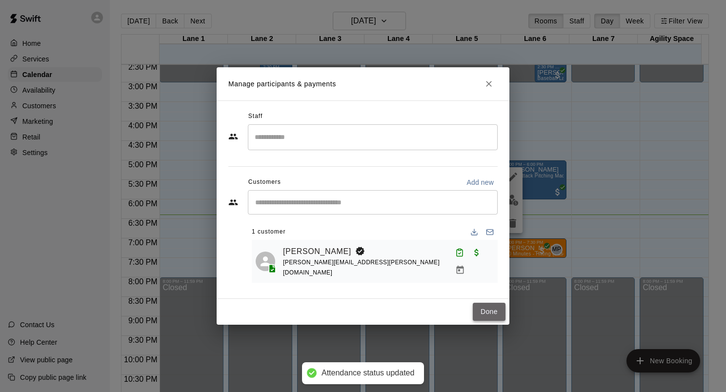
click at [484, 306] on button "Done" at bounding box center [489, 312] width 33 height 18
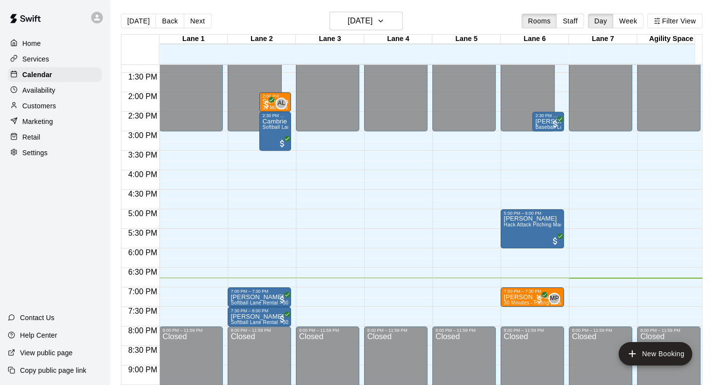
scroll to position [605, 0]
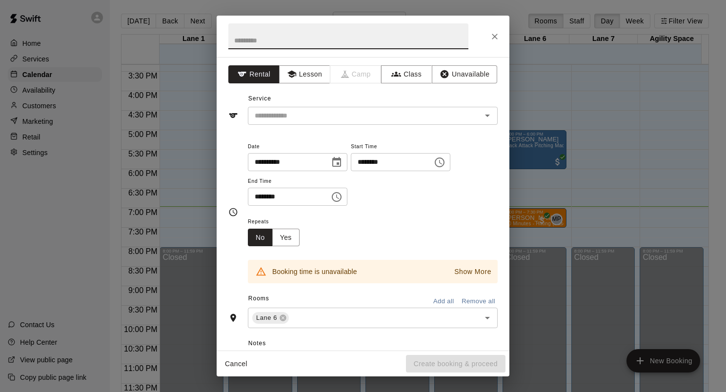
click at [493, 35] on icon "Close" at bounding box center [495, 37] width 6 height 6
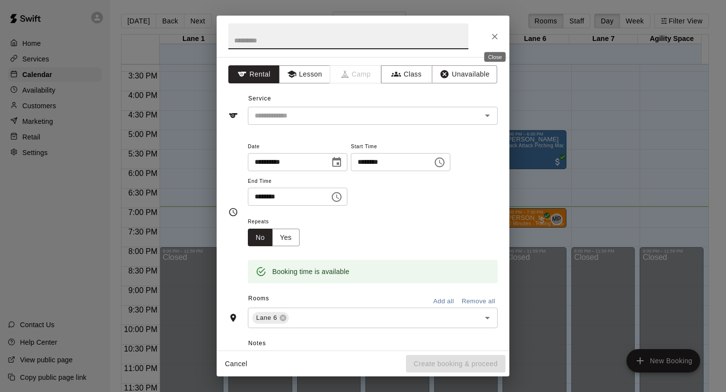
drag, startPoint x: 497, startPoint y: 35, endPoint x: 509, endPoint y: 57, distance: 24.4
click at [497, 35] on icon "Close" at bounding box center [495, 37] width 10 height 10
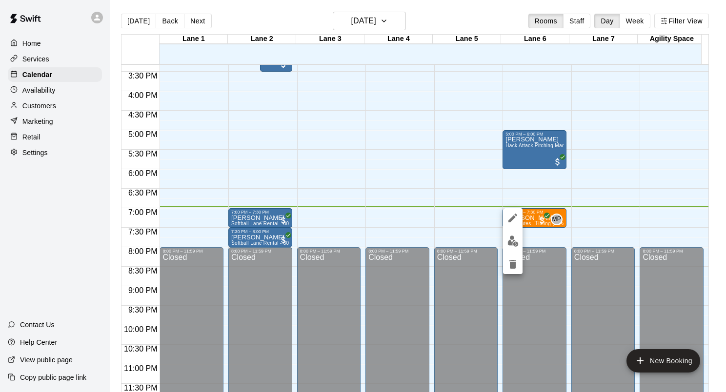
click at [510, 237] on img "edit" at bounding box center [512, 241] width 11 height 11
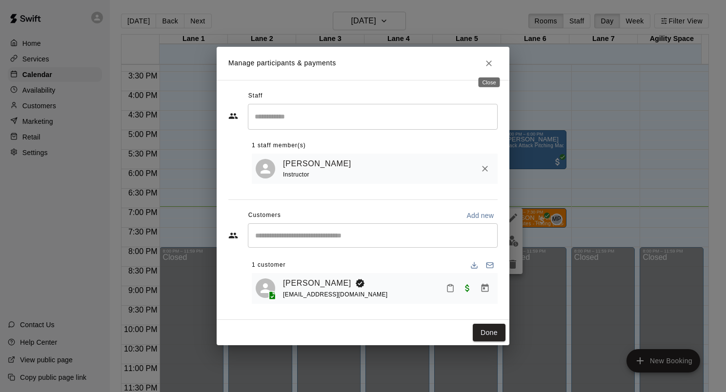
click at [486, 59] on icon "Close" at bounding box center [489, 64] width 10 height 10
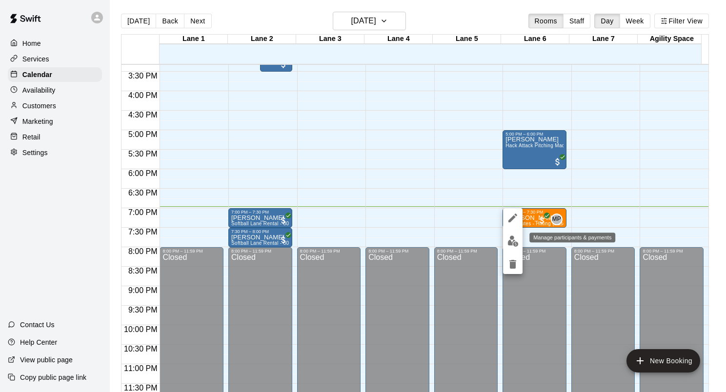
click at [516, 242] on img "edit" at bounding box center [512, 241] width 11 height 11
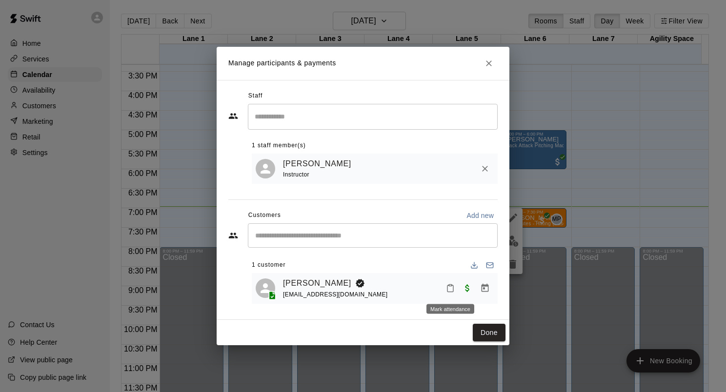
click at [456, 285] on button "Mark attendance" at bounding box center [450, 288] width 17 height 17
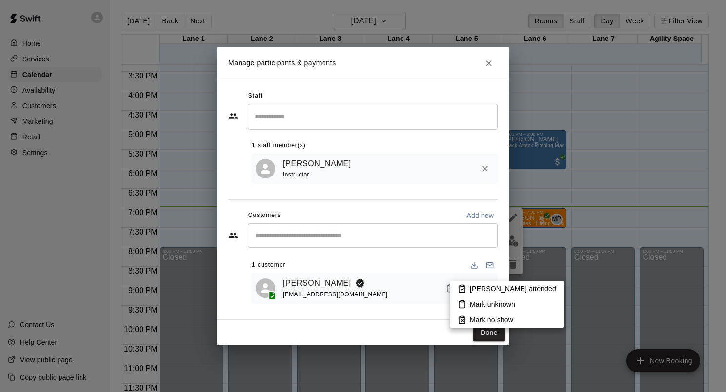
click at [482, 289] on p "[PERSON_NAME] attended" at bounding box center [513, 289] width 86 height 10
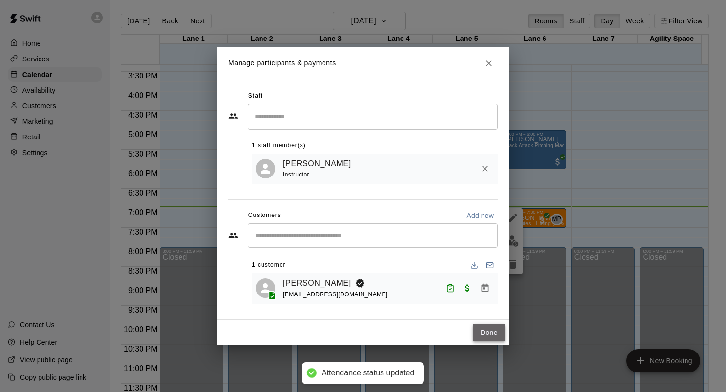
click at [488, 324] on button "Done" at bounding box center [489, 333] width 33 height 18
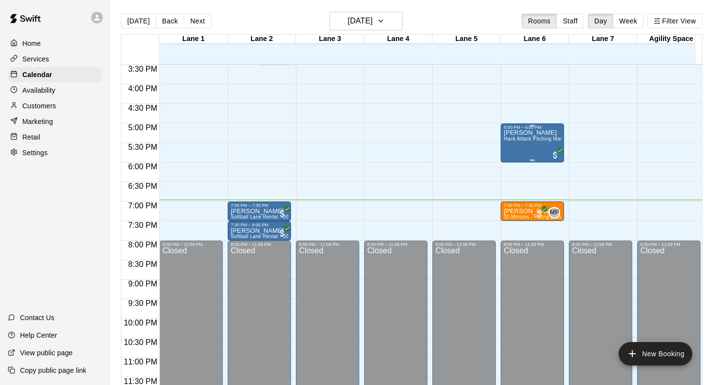
click at [523, 124] on div "5:00 PM – 6:00 PM [PERSON_NAME] Hack Attack Pitching Machine Lane Rental - Base…" at bounding box center [532, 142] width 63 height 39
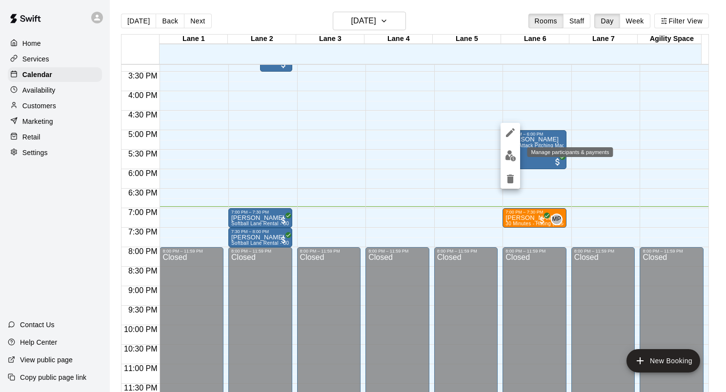
click at [516, 152] on button "edit" at bounding box center [510, 155] width 20 height 19
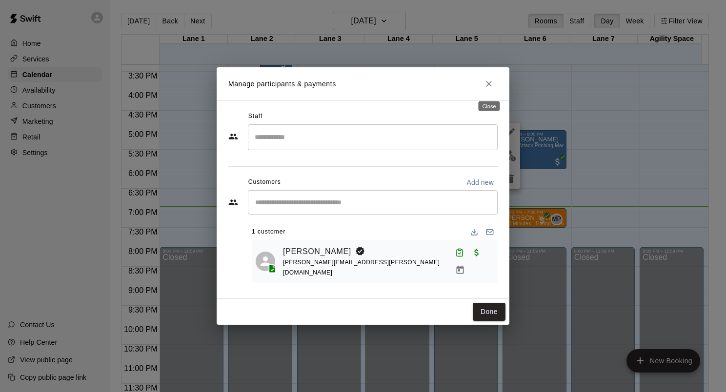
click at [489, 89] on icon "Close" at bounding box center [489, 84] width 10 height 10
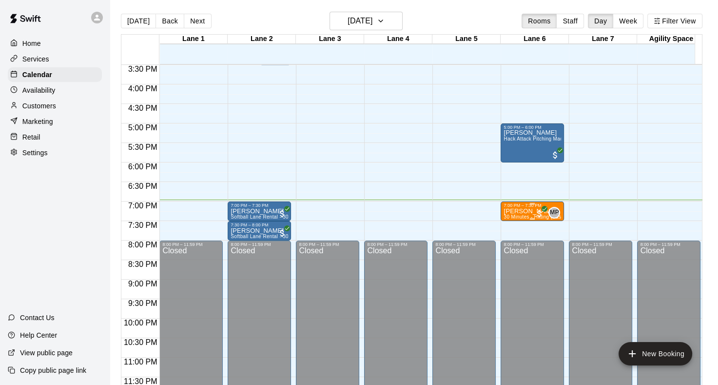
click at [513, 211] on p "[PERSON_NAME]" at bounding box center [533, 211] width 58 height 0
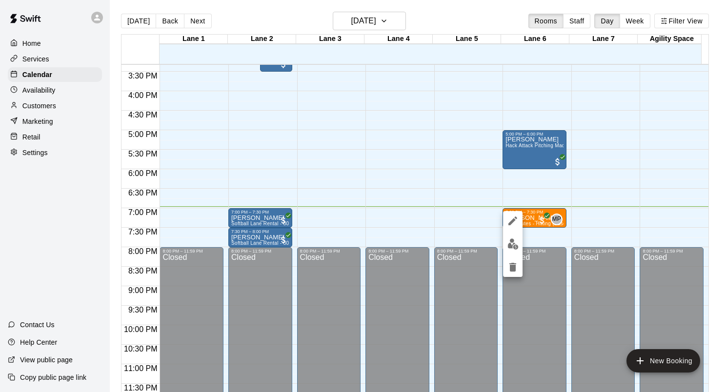
click at [508, 235] on div at bounding box center [513, 244] width 20 height 66
click at [510, 245] on img "edit" at bounding box center [512, 243] width 11 height 11
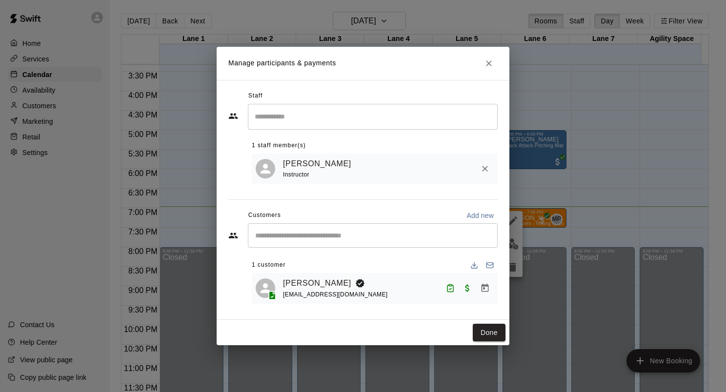
click at [376, 162] on div "[PERSON_NAME] Instructor" at bounding box center [388, 169] width 211 height 23
click at [490, 55] on button "Close" at bounding box center [489, 64] width 18 height 18
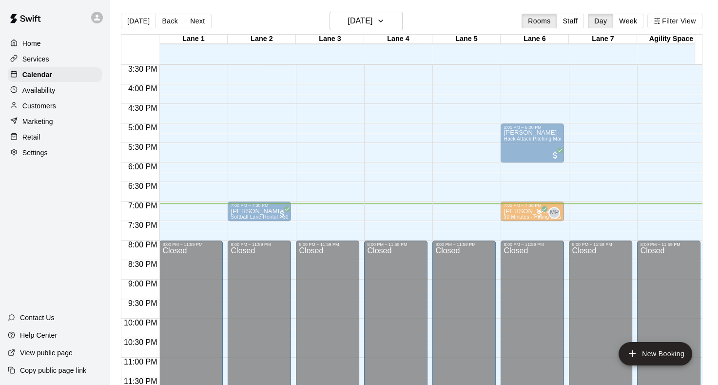
drag, startPoint x: 271, startPoint y: 211, endPoint x: 257, endPoint y: 220, distance: 17.2
click at [257, 221] on div "7:30 PM – 8:00 PM Cayden Sparks Softball Lane Rental - 30 Minutes" at bounding box center [259, 231] width 63 height 20
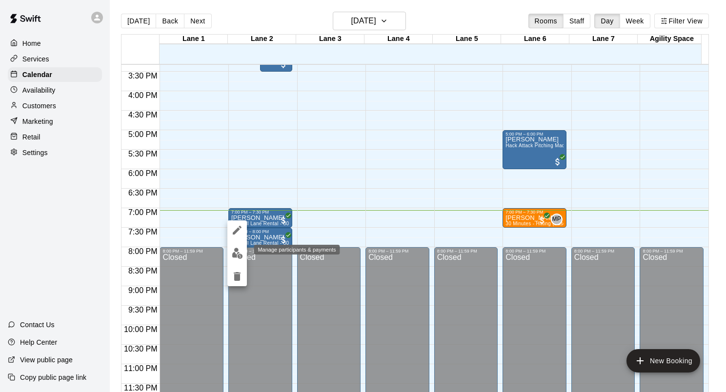
click at [245, 250] on button "edit" at bounding box center [237, 253] width 20 height 19
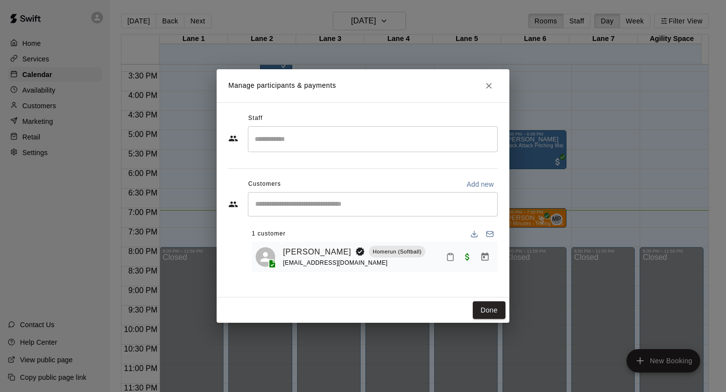
click at [448, 252] on button "Mark attendance" at bounding box center [450, 257] width 17 height 17
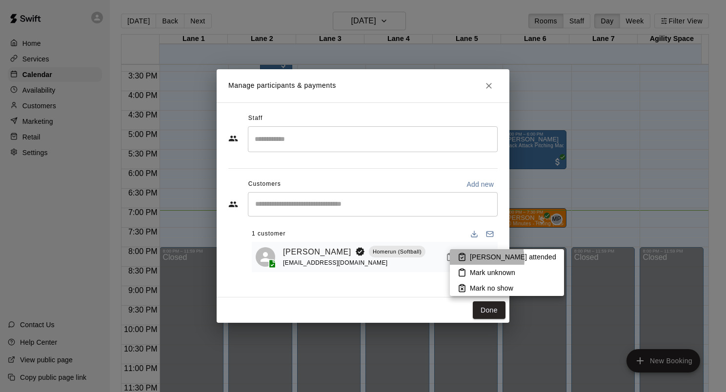
click at [473, 259] on p "[PERSON_NAME] attended" at bounding box center [513, 257] width 86 height 10
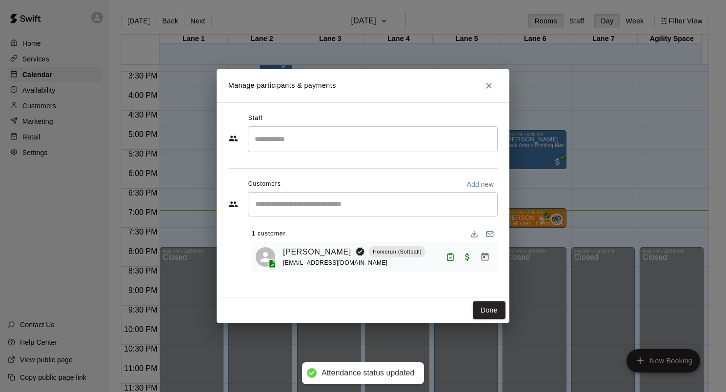
drag, startPoint x: 491, startPoint y: 307, endPoint x: 474, endPoint y: 257, distance: 52.3
click at [491, 307] on button "Done" at bounding box center [489, 310] width 33 height 18
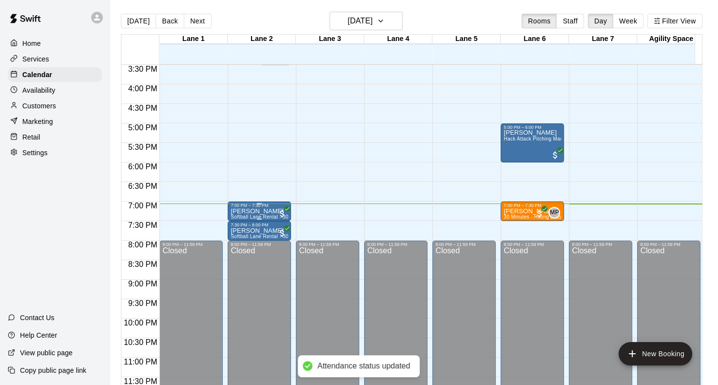
click at [261, 211] on p "[PERSON_NAME]" at bounding box center [260, 211] width 58 height 0
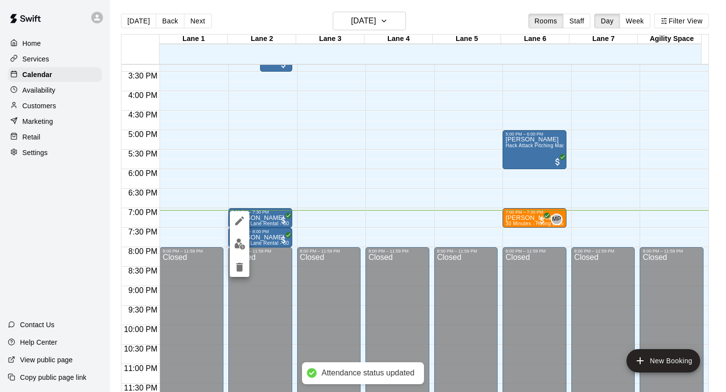
click at [247, 247] on button "edit" at bounding box center [240, 244] width 20 height 19
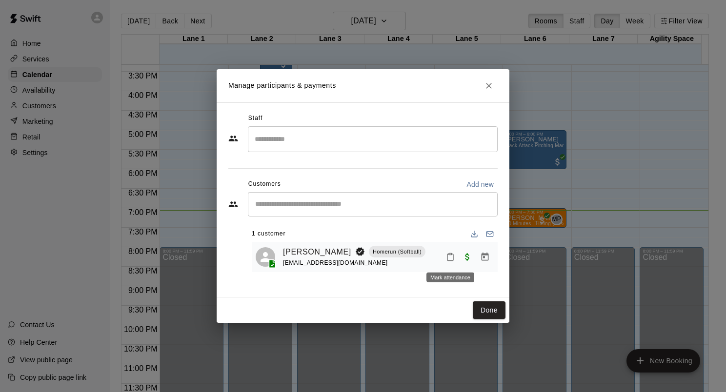
click at [452, 257] on icon "Mark attendance" at bounding box center [450, 257] width 9 height 9
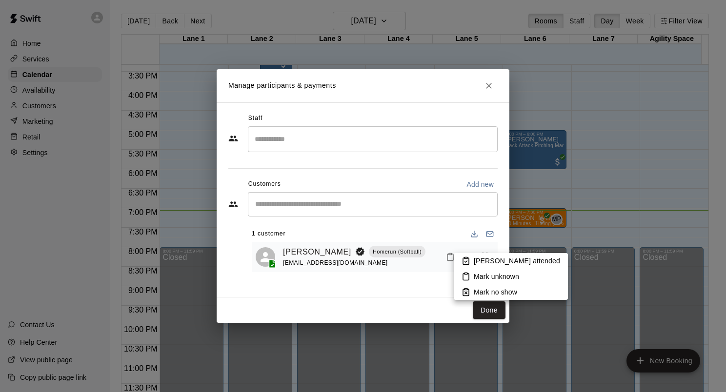
click at [479, 257] on p "[PERSON_NAME] attended" at bounding box center [517, 261] width 86 height 10
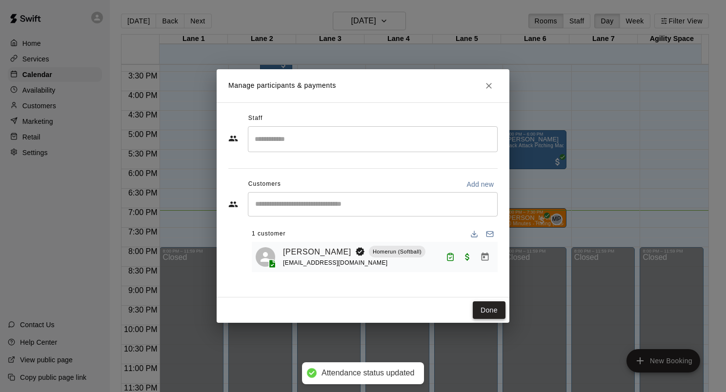
click at [487, 308] on button "Done" at bounding box center [489, 310] width 33 height 18
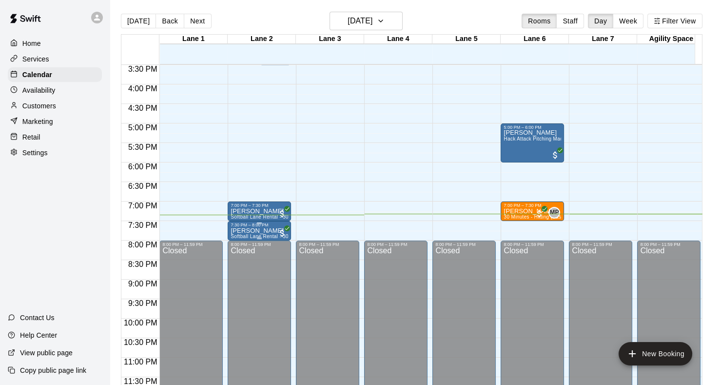
click at [252, 231] on p "[PERSON_NAME]" at bounding box center [260, 231] width 58 height 0
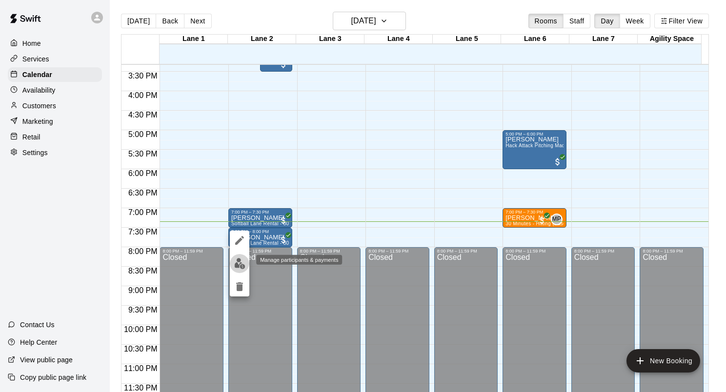
click at [240, 261] on img "edit" at bounding box center [239, 263] width 11 height 11
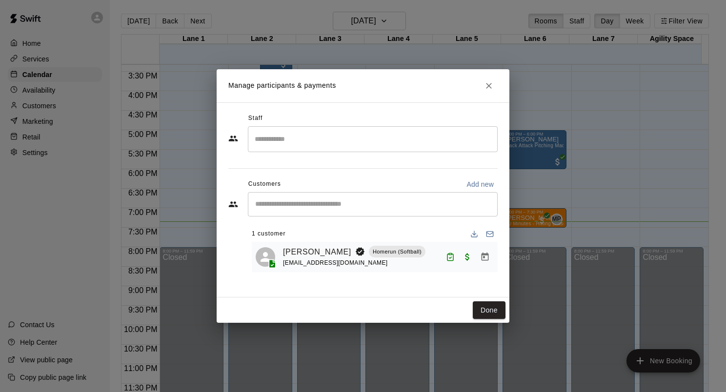
click at [498, 86] on h2 "Manage participants & payments" at bounding box center [363, 85] width 293 height 33
click at [491, 89] on icon "Close" at bounding box center [489, 86] width 10 height 10
